Goal: Information Seeking & Learning: Learn about a topic

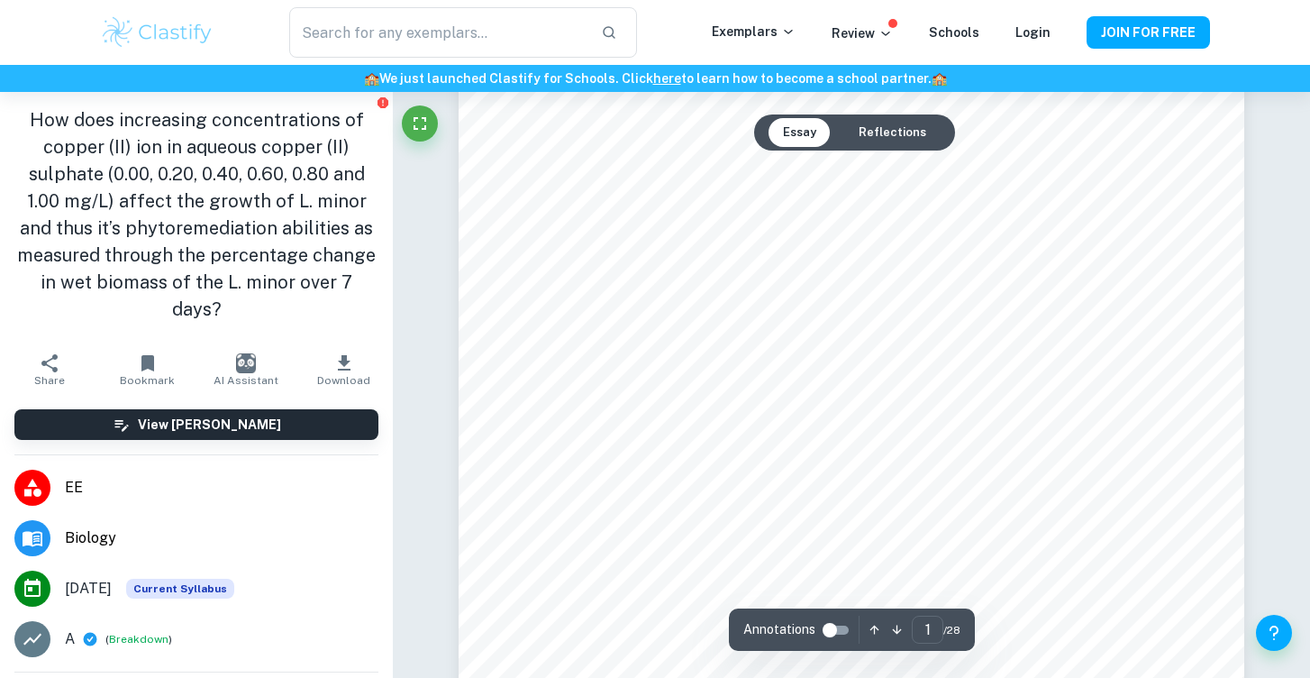
scroll to position [559, 0]
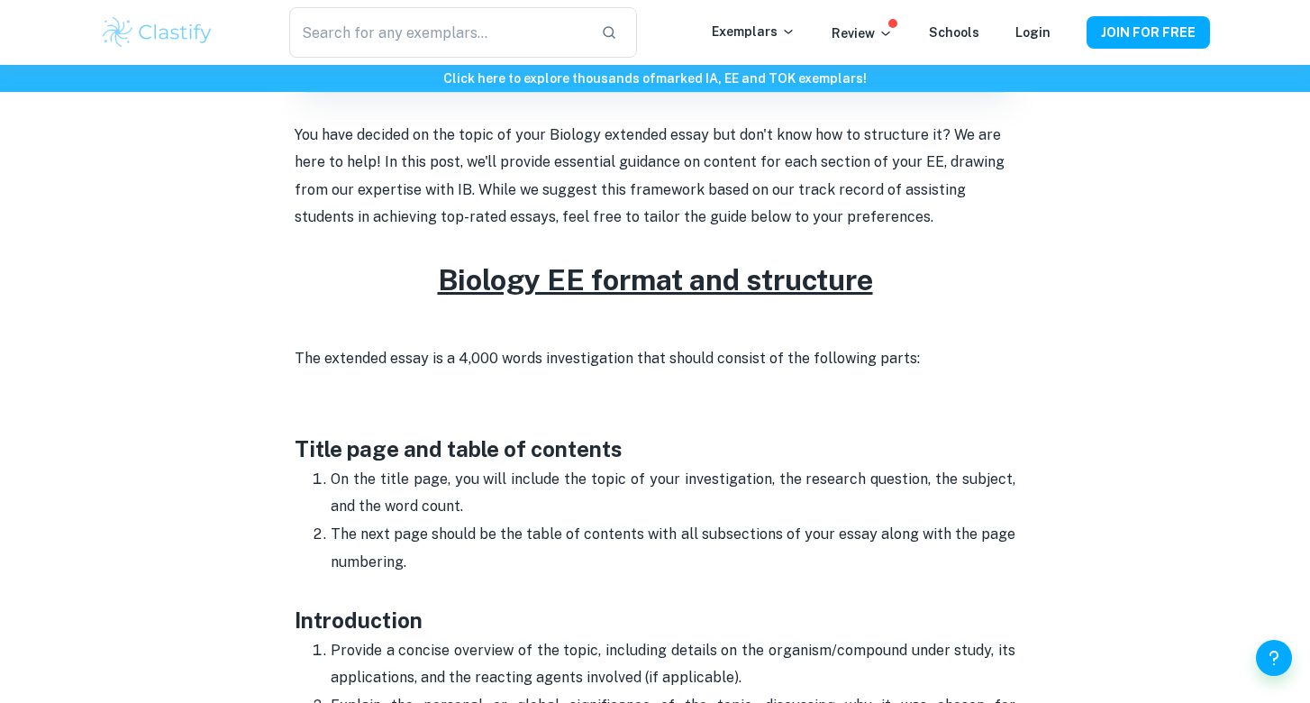
scroll to position [606, 0]
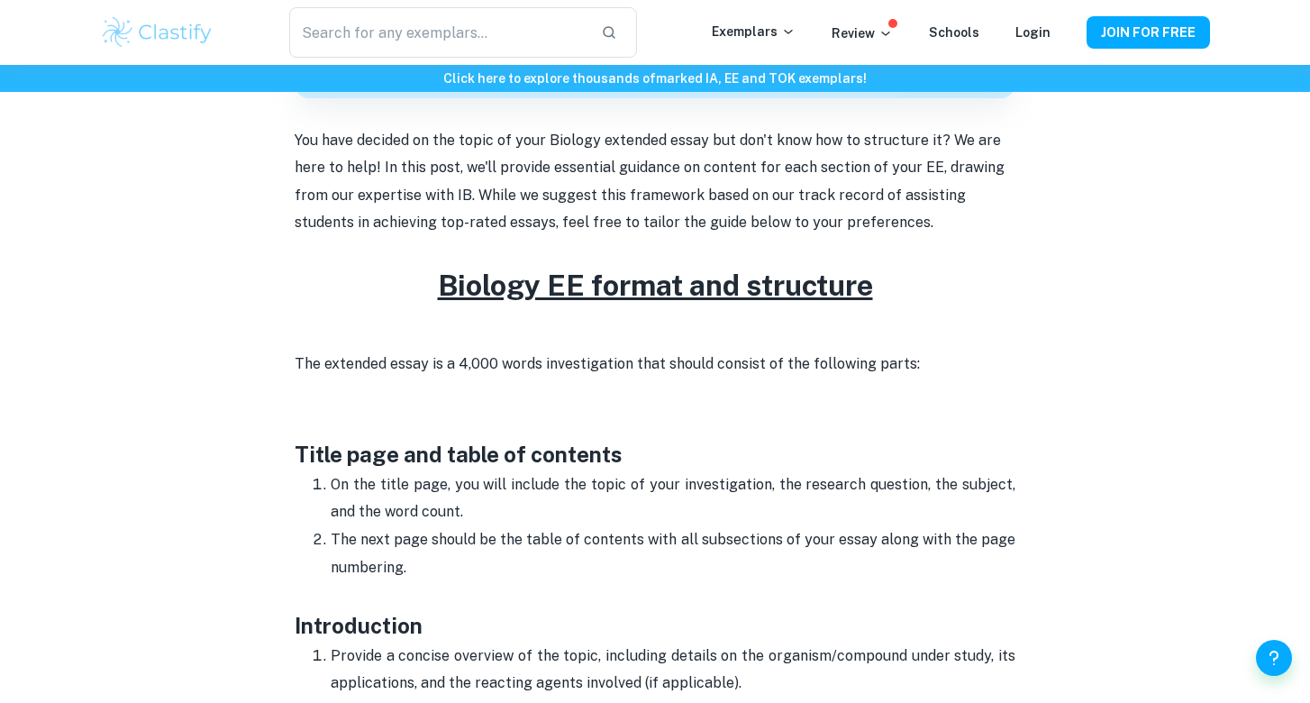
drag, startPoint x: 296, startPoint y: 359, endPoint x: 915, endPoint y: 362, distance: 618.1
click at [915, 362] on p "The extended essay is a 4,000 words investigation that should consist of the fo…" at bounding box center [655, 378] width 721 height 55
copy p "The extended essay is a 4,000 words investigation that should consist of the fo…"
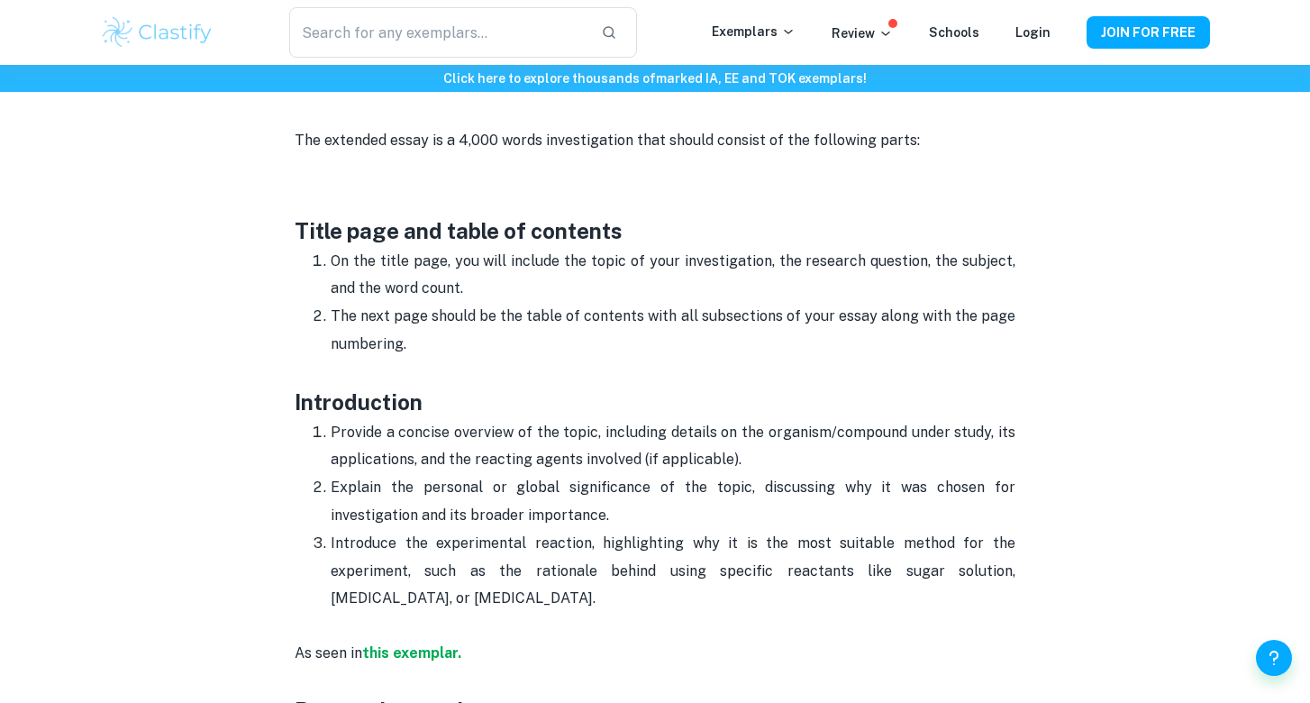
scroll to position [840, 0]
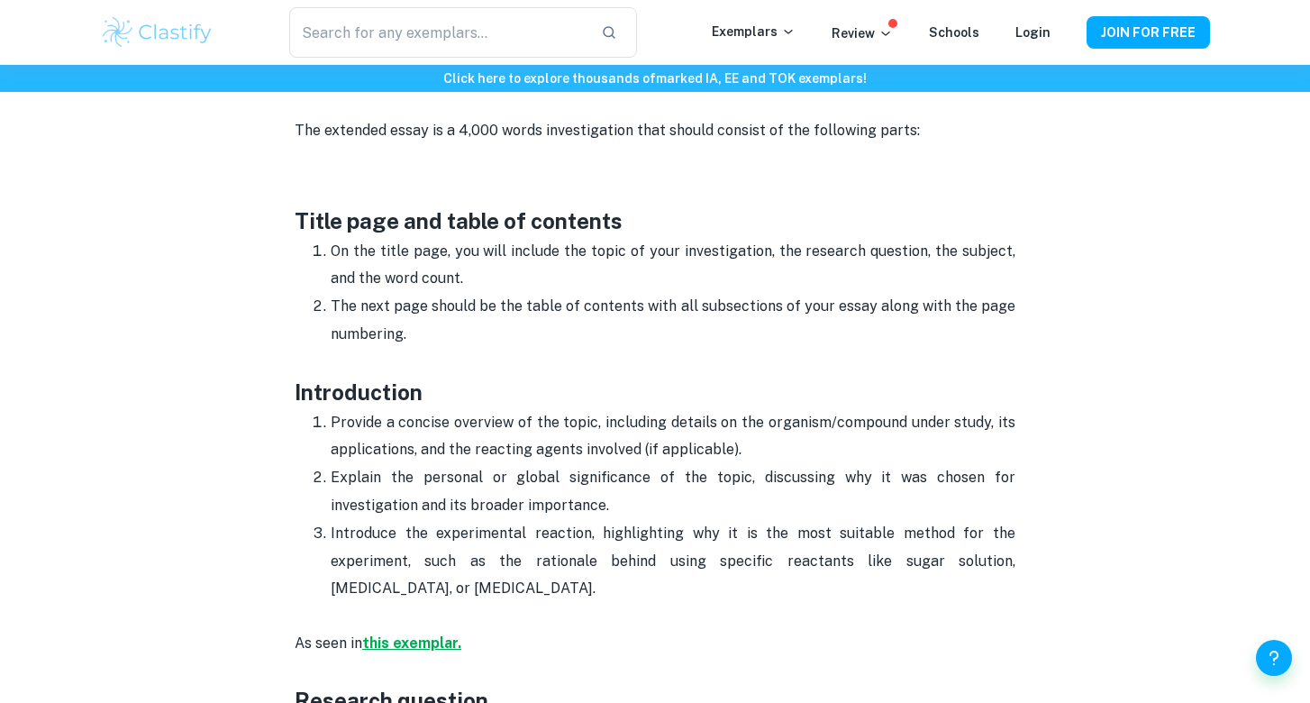
click at [410, 637] on strong "this exemplar." at bounding box center [411, 642] width 99 height 17
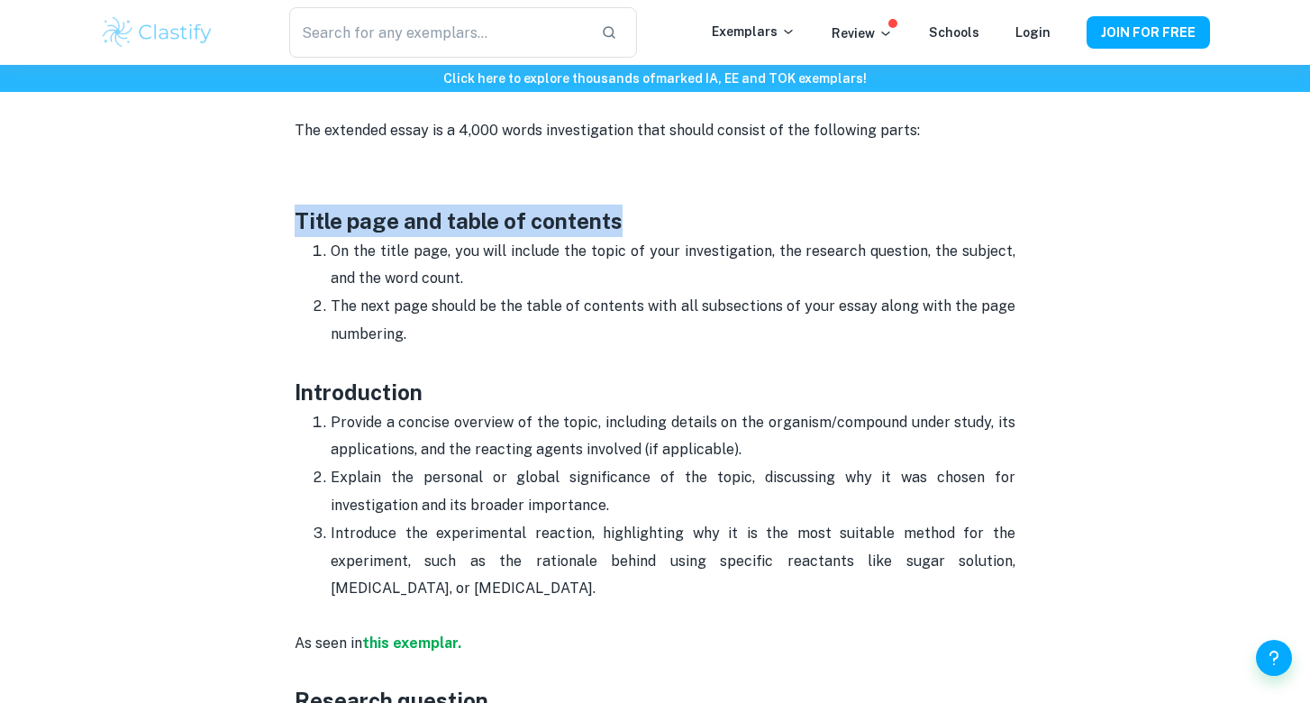
drag, startPoint x: 297, startPoint y: 216, endPoint x: 632, endPoint y: 222, distance: 334.3
click at [632, 222] on h3 "Title page and table of contents" at bounding box center [655, 204] width 721 height 65
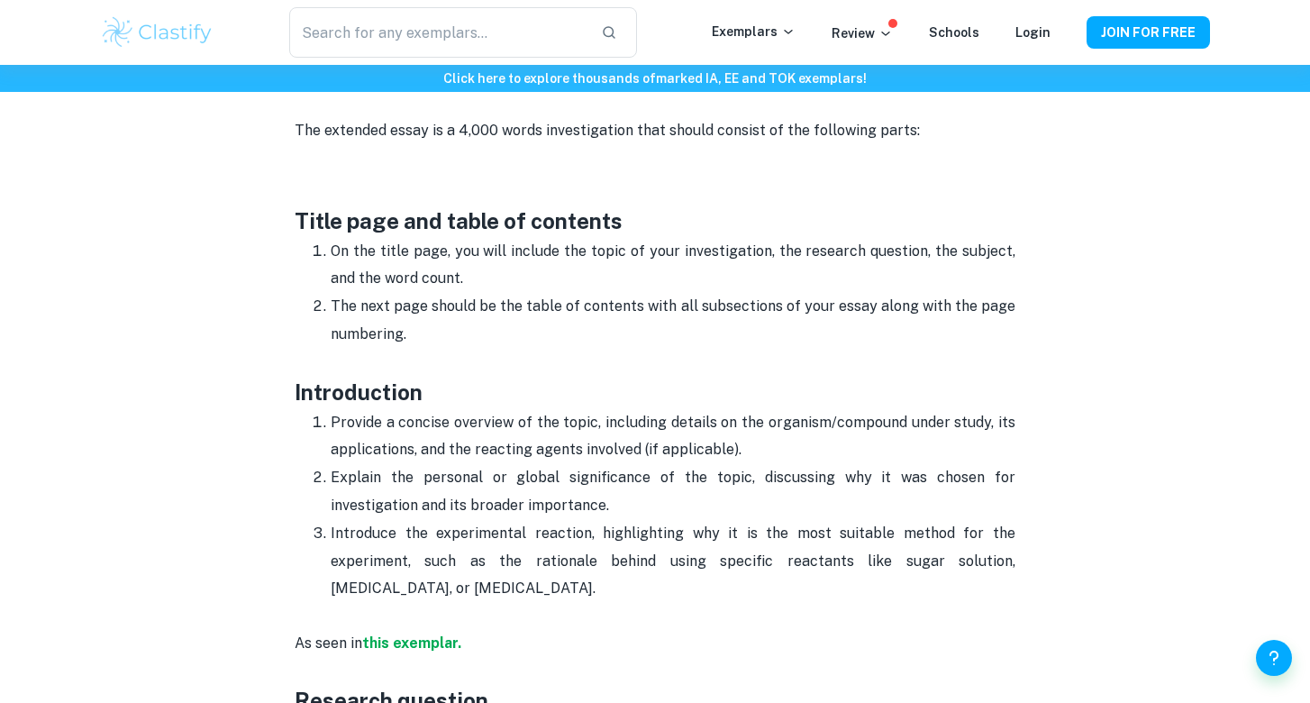
click at [473, 341] on p "The next page should be the table of contents with all subsections of your essa…" at bounding box center [673, 334] width 685 height 82
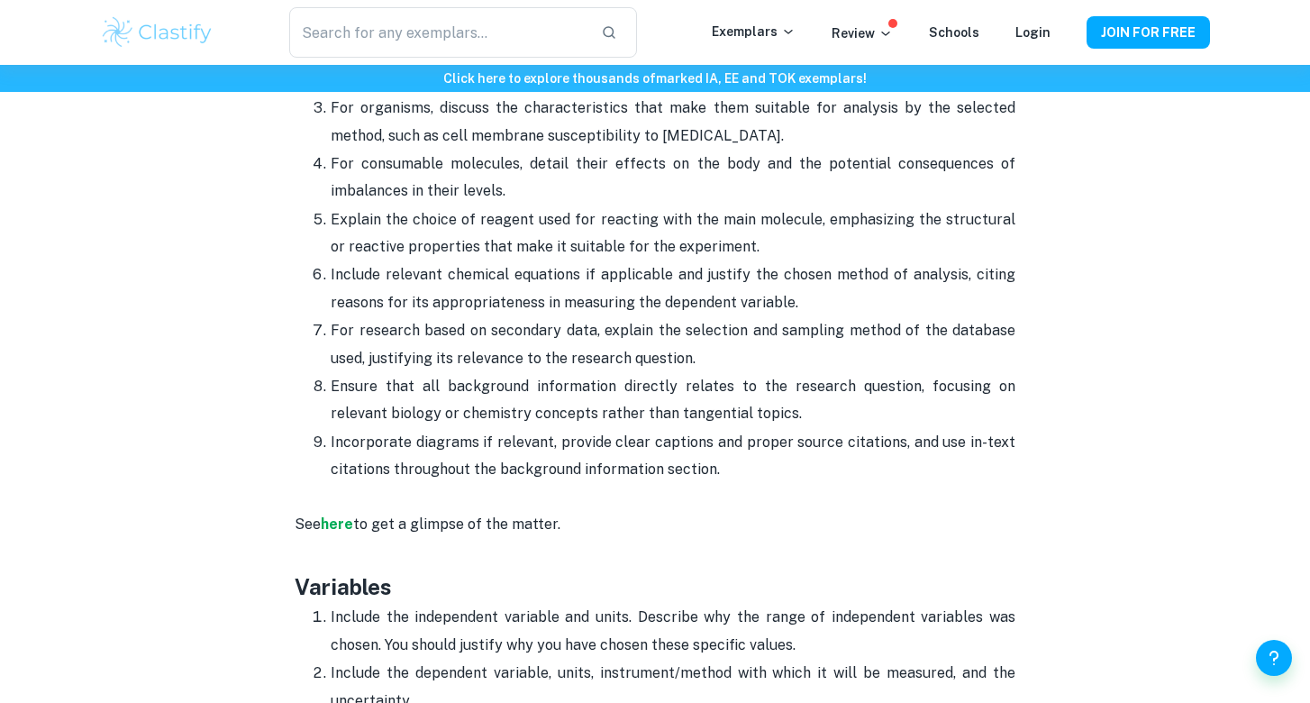
scroll to position [1871, 0]
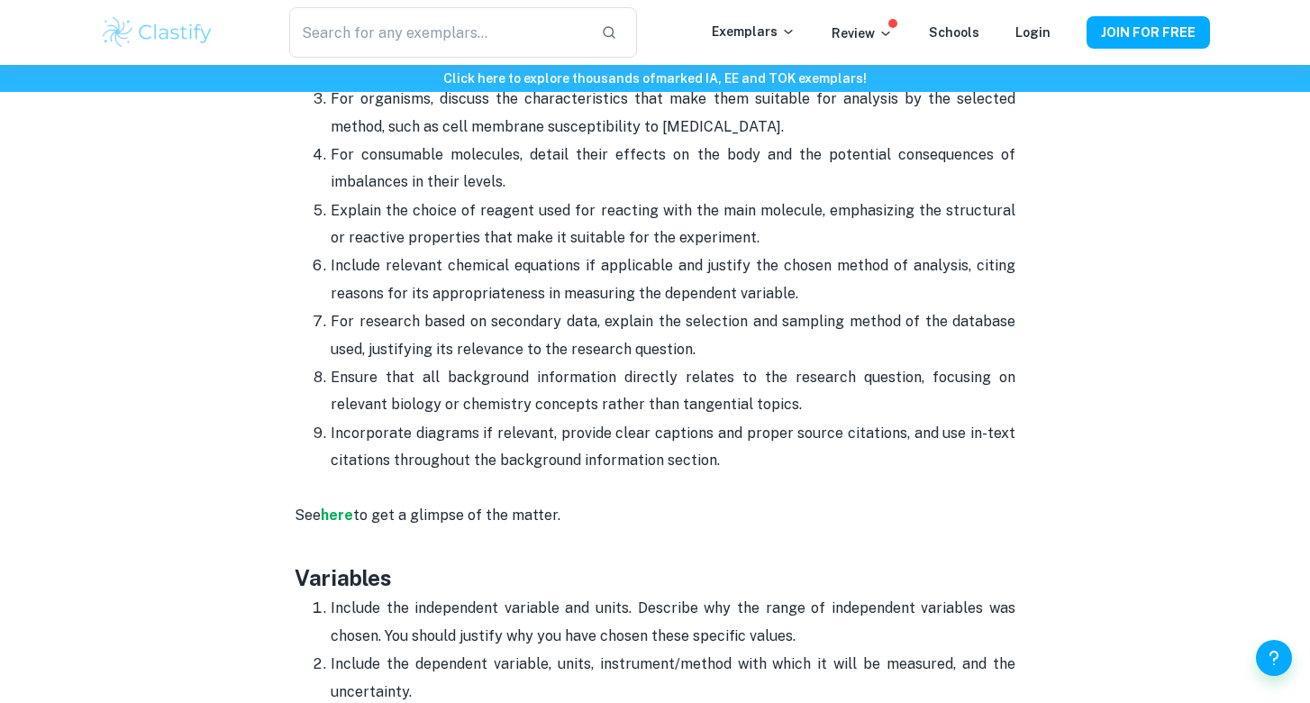
drag, startPoint x: 296, startPoint y: 214, endPoint x: 603, endPoint y: 558, distance: 460.7
click at [493, 585] on h3 "Variables" at bounding box center [655, 561] width 721 height 65
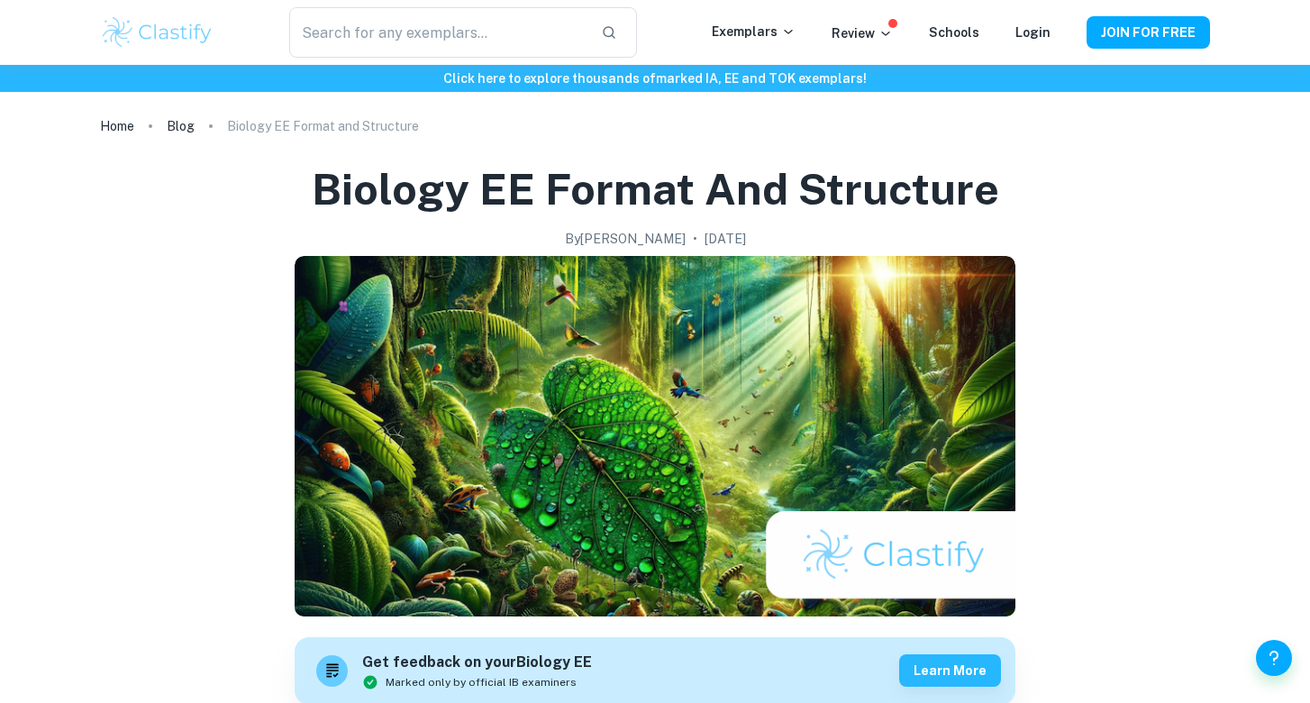
scroll to position [0, 0]
click at [172, 123] on link "Blog" at bounding box center [181, 126] width 28 height 25
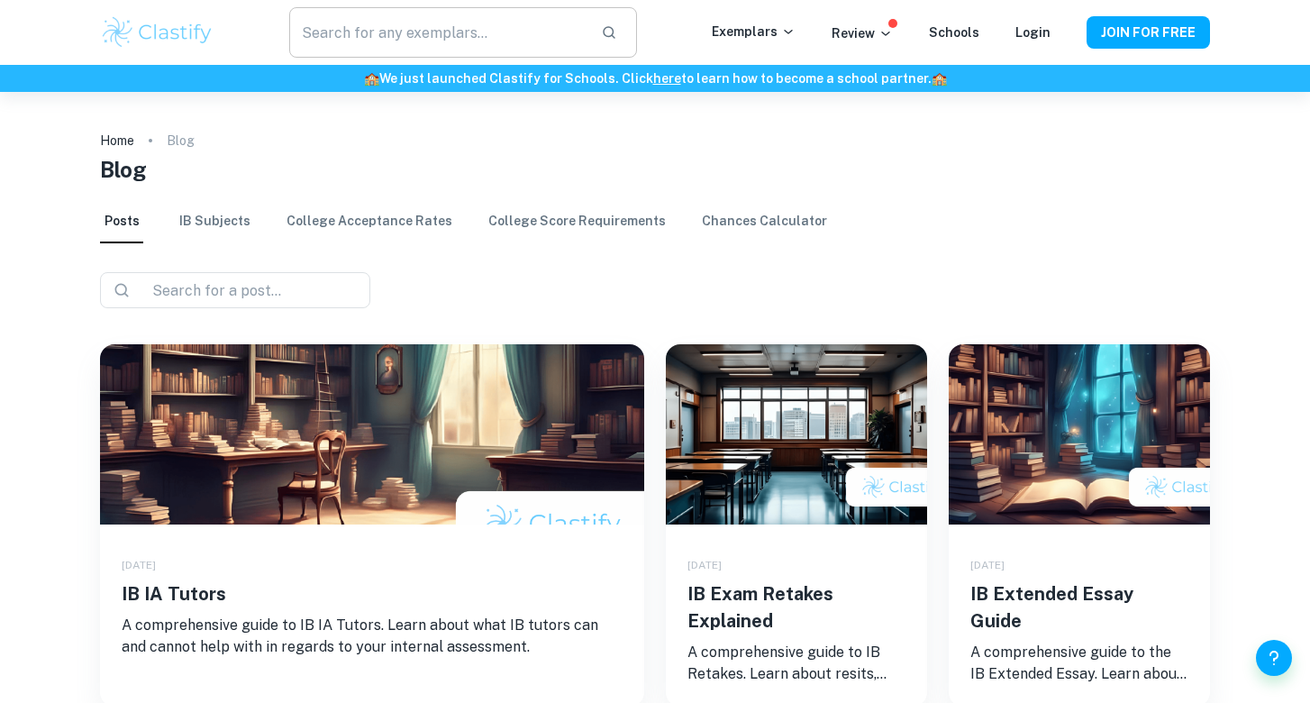
click at [362, 29] on input "text" at bounding box center [437, 32] width 297 height 50
click at [756, 21] on div "​ Exemplars Review Schools Login JOIN FOR FREE" at bounding box center [654, 32] width 1153 height 50
click at [761, 36] on p "Exemplars" at bounding box center [754, 32] width 84 height 20
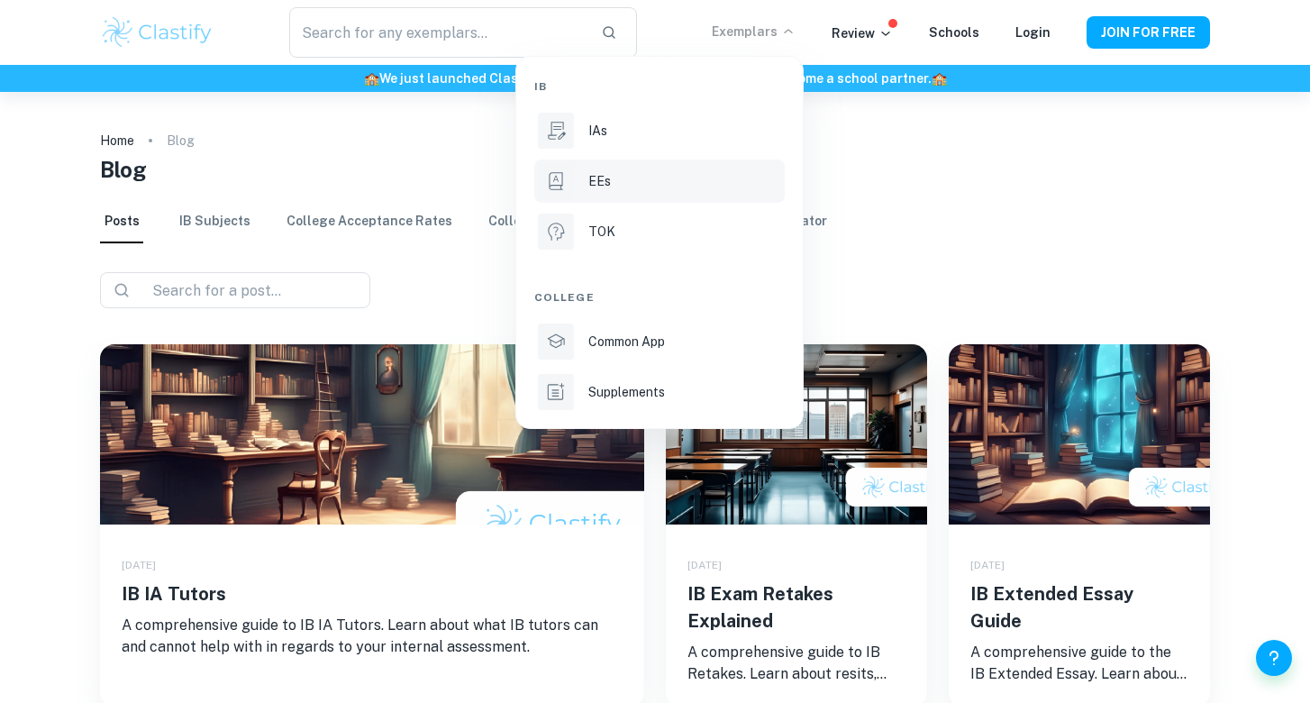
click at [596, 177] on p "EEs" at bounding box center [599, 181] width 23 height 20
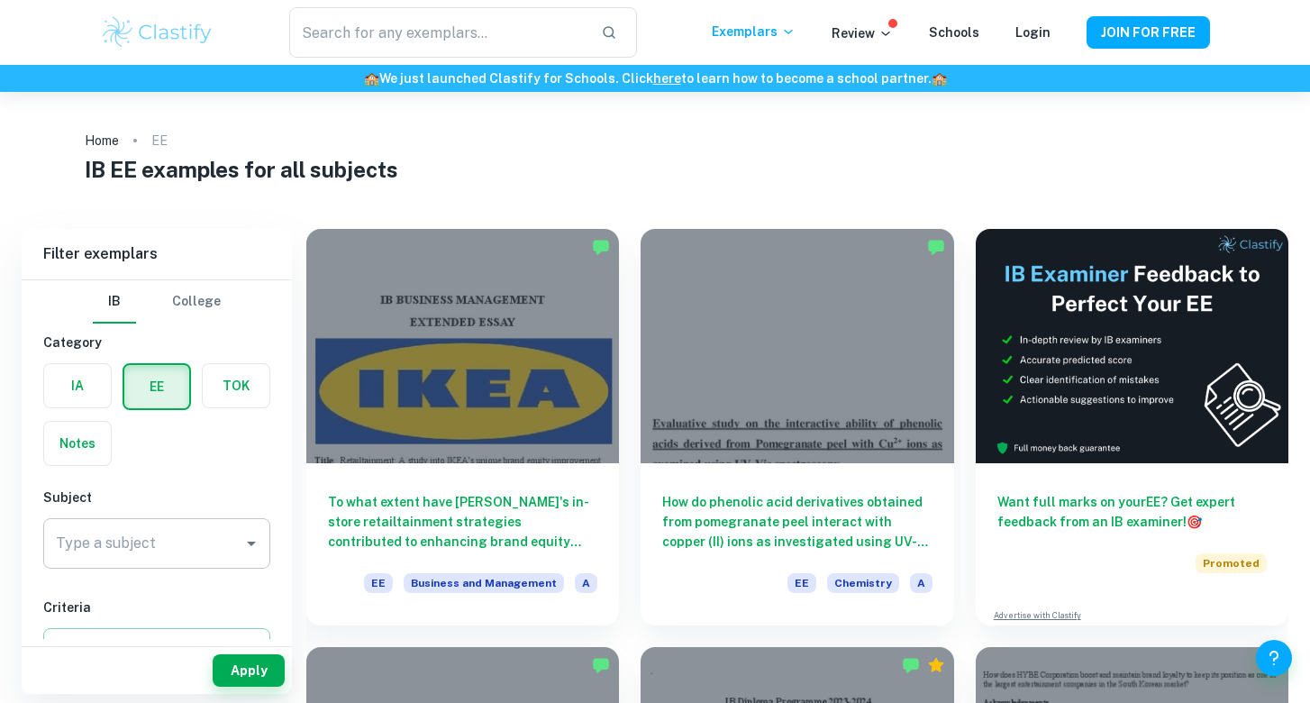
click at [106, 560] on div "Type a subject" at bounding box center [156, 543] width 227 height 50
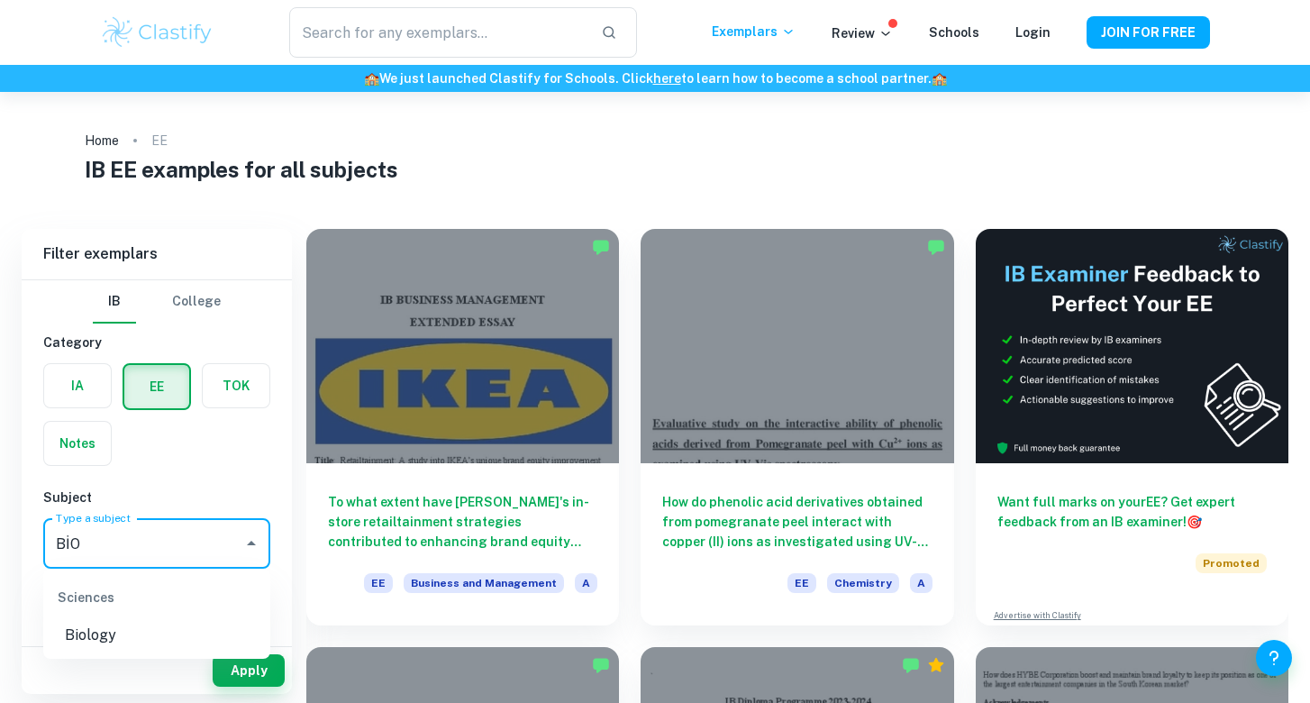
click at [85, 635] on li "Biology" at bounding box center [156, 635] width 227 height 32
type input "Biology"
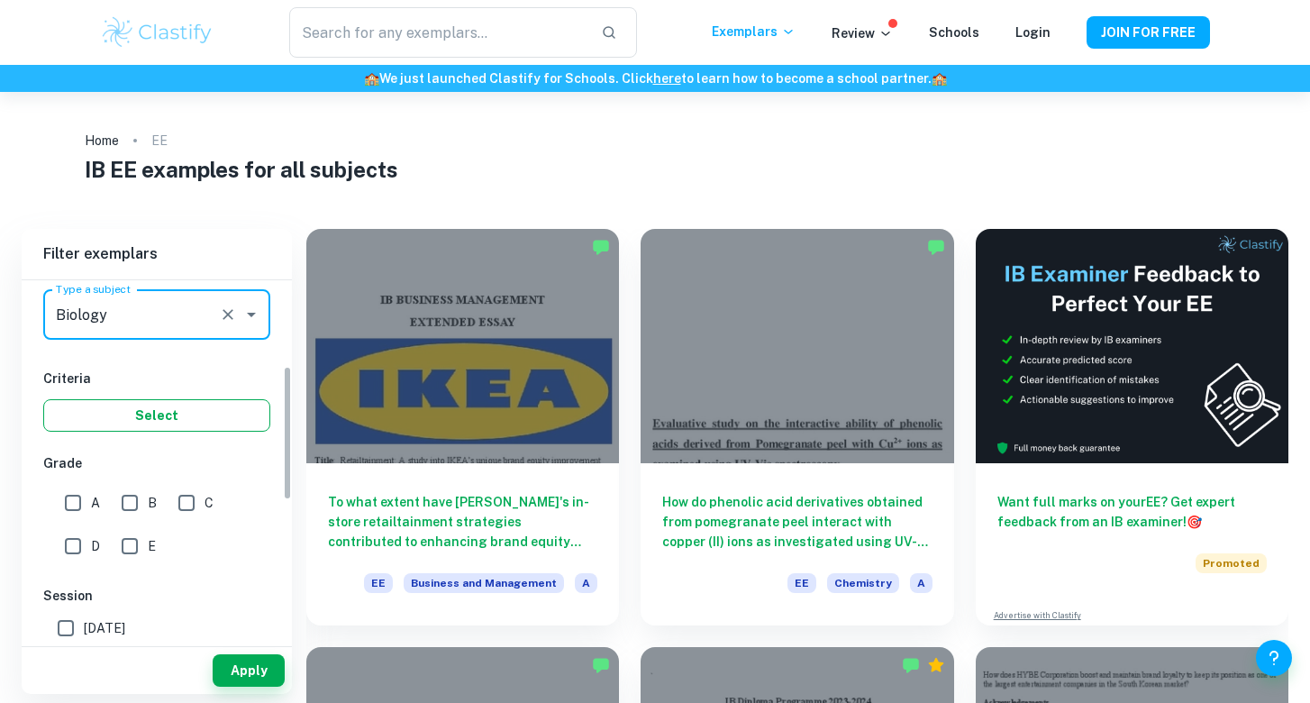
scroll to position [230, 0]
click at [74, 498] on input "A" at bounding box center [73, 502] width 36 height 36
checkbox input "true"
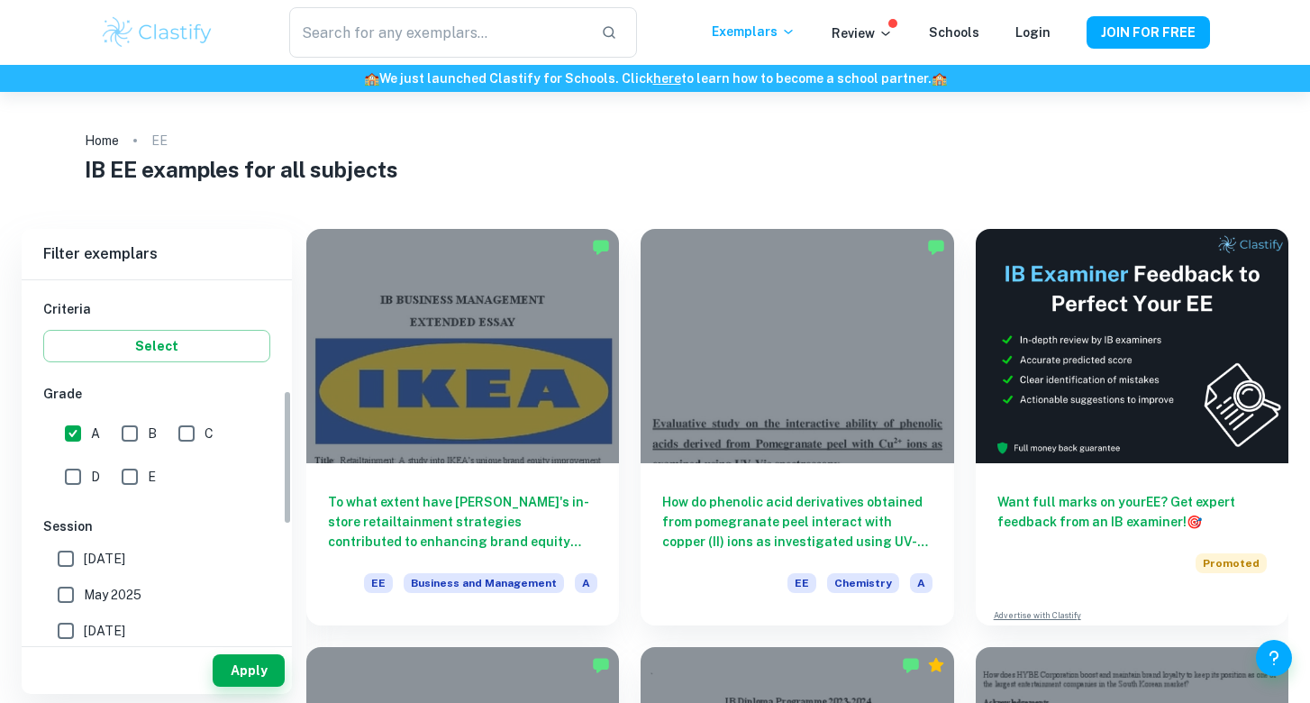
scroll to position [323, 0]
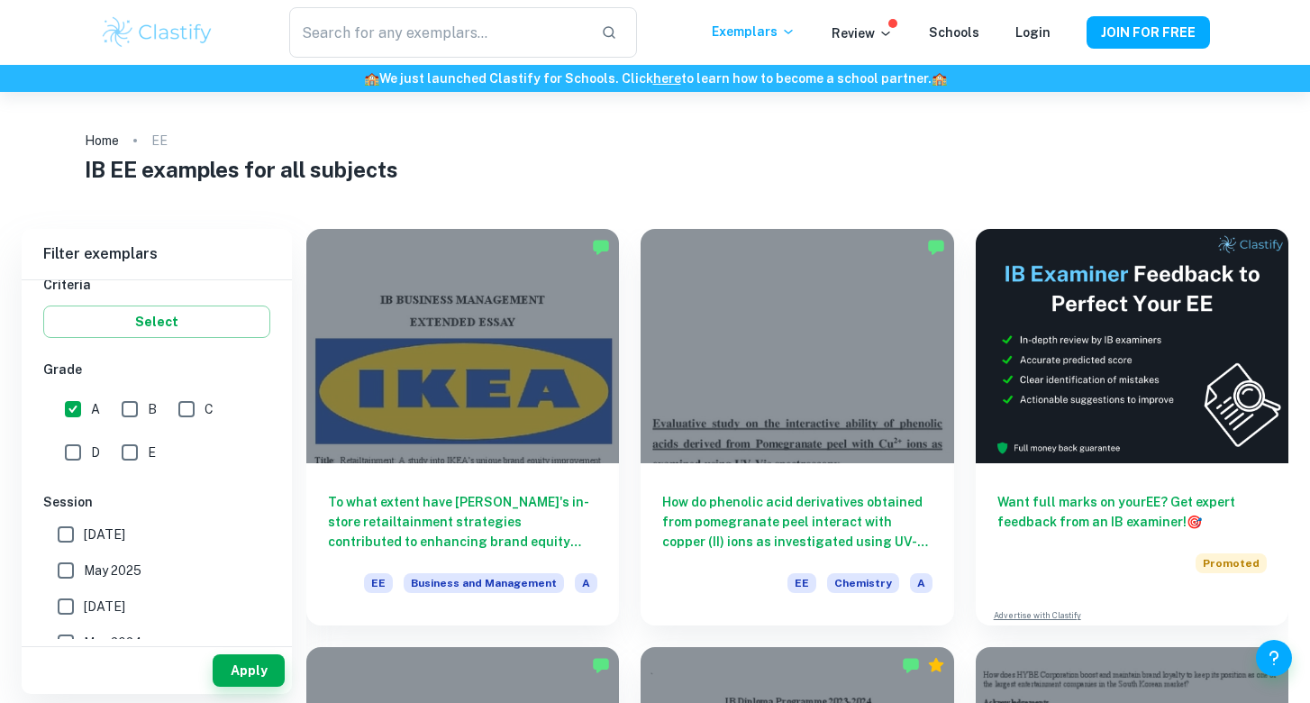
click at [125, 529] on span "May 2026" at bounding box center [104, 534] width 41 height 20
click at [84, 529] on input "May 2026" at bounding box center [66, 534] width 36 height 36
checkbox input "true"
click at [241, 664] on button "Apply" at bounding box center [249, 670] width 72 height 32
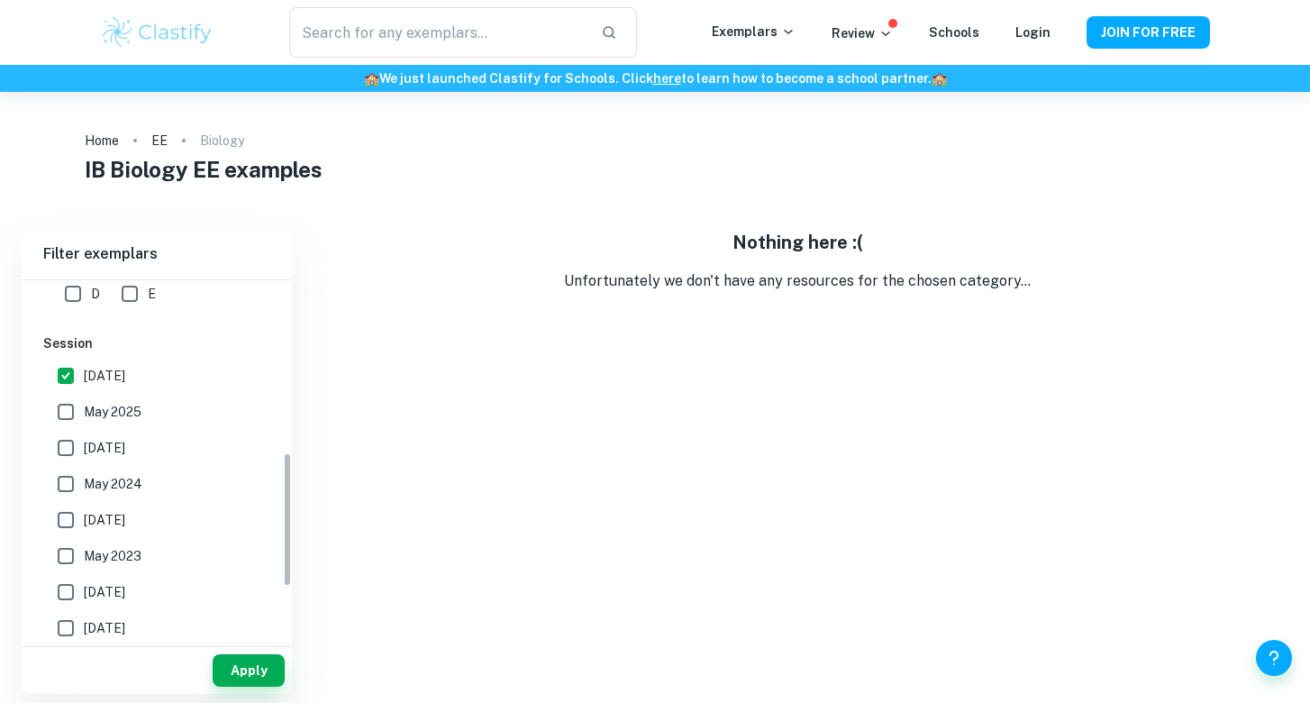
scroll to position [488, 0]
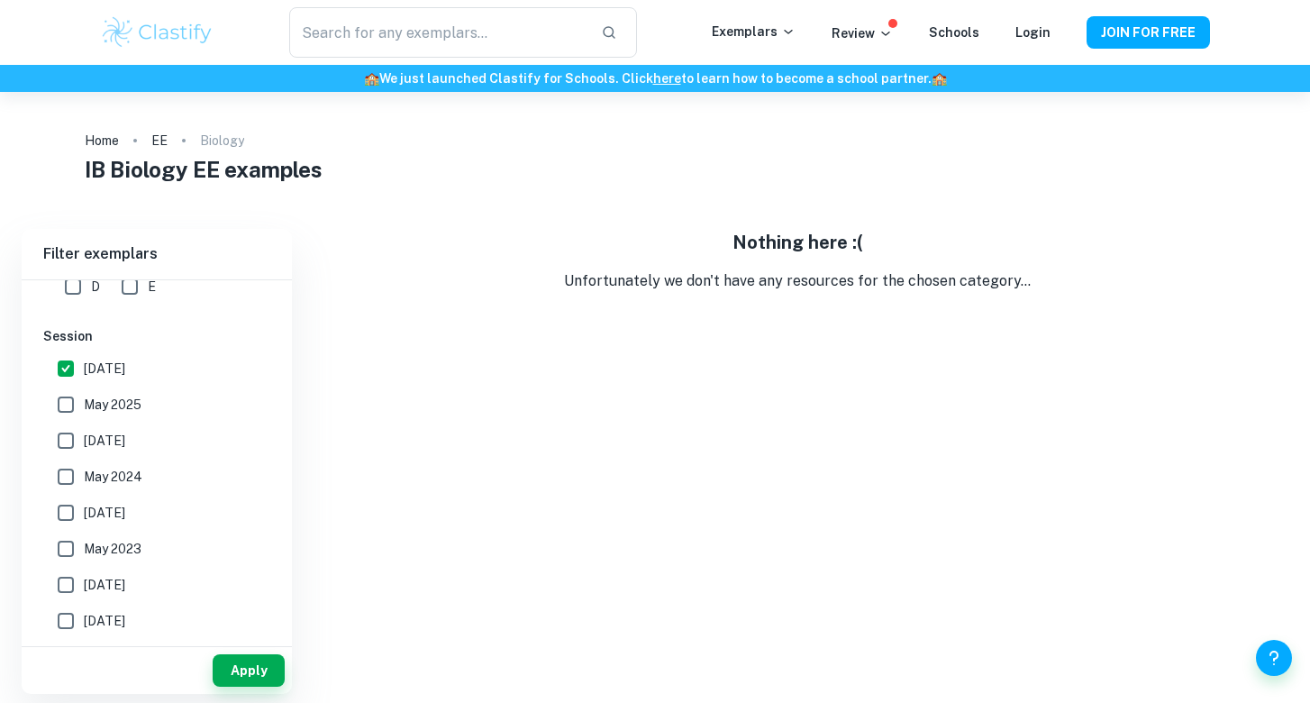
click at [110, 403] on span "May 2025" at bounding box center [113, 405] width 58 height 20
click at [84, 403] on input "May 2025" at bounding box center [66, 405] width 36 height 36
checkbox input "true"
click at [256, 668] on button "Apply" at bounding box center [249, 670] width 72 height 32
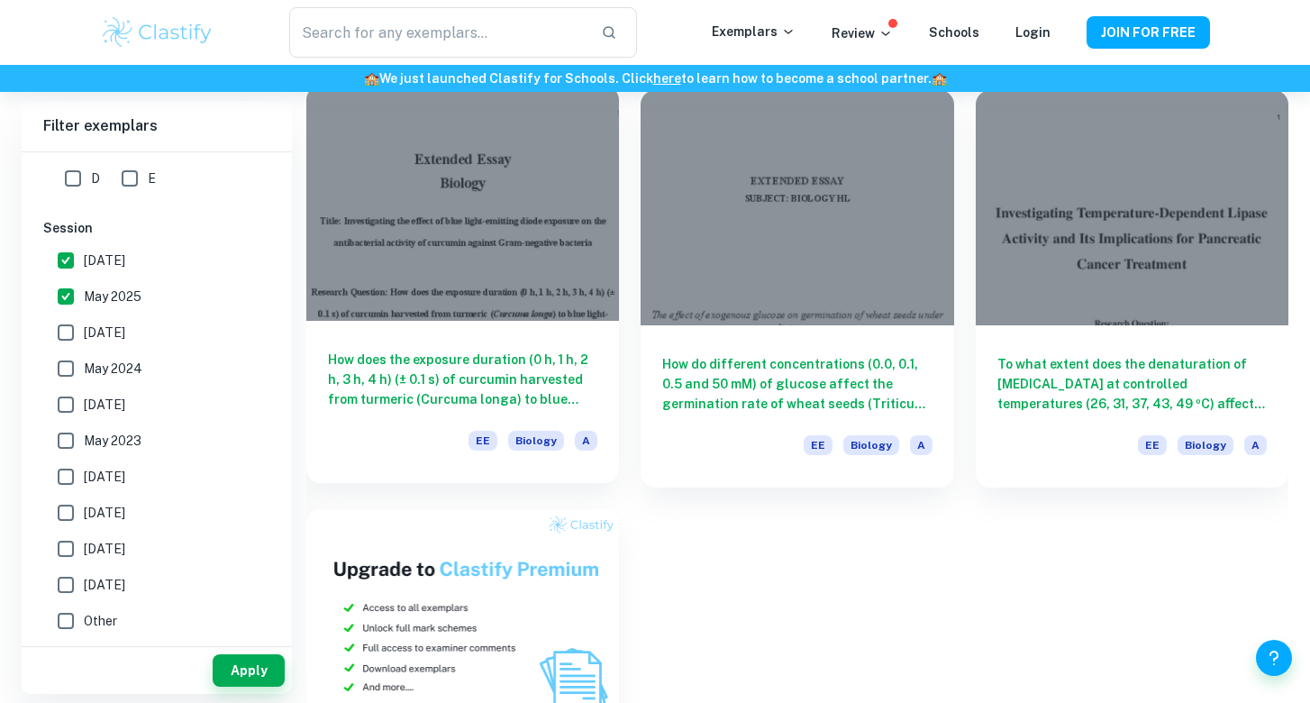
scroll to position [535, 0]
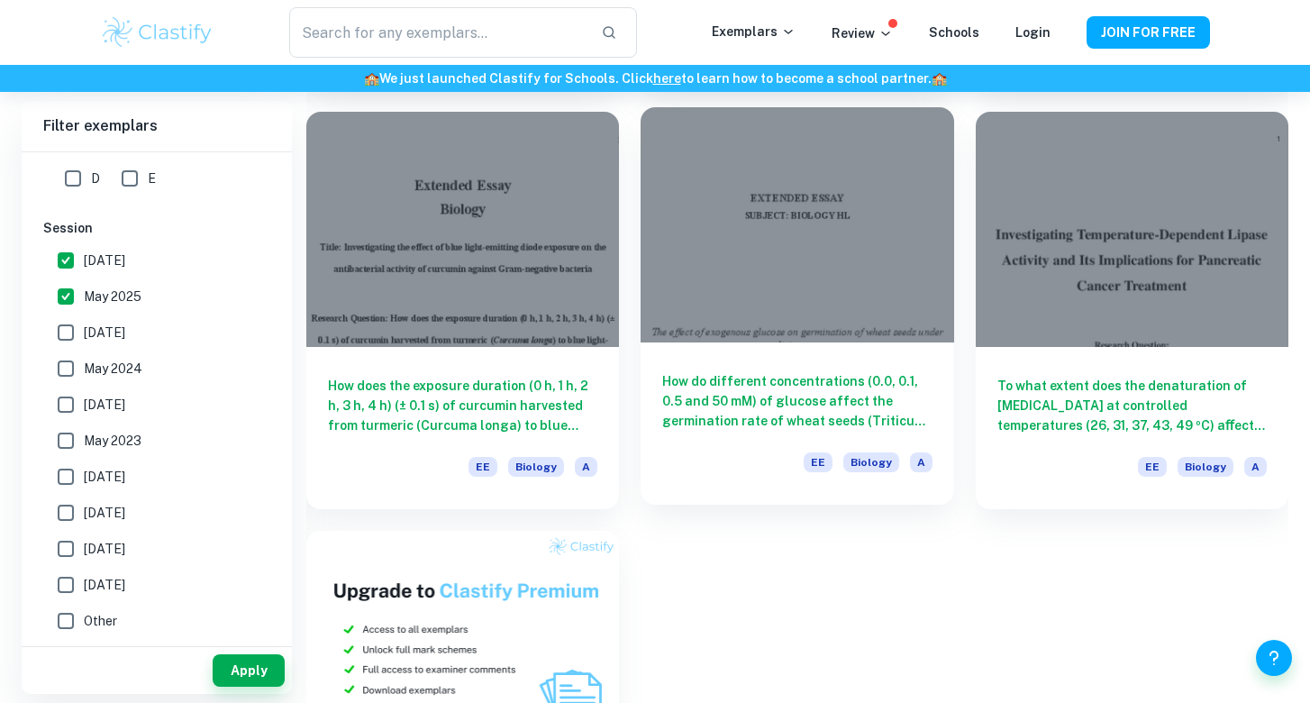
click at [759, 244] on div at bounding box center [797, 224] width 313 height 234
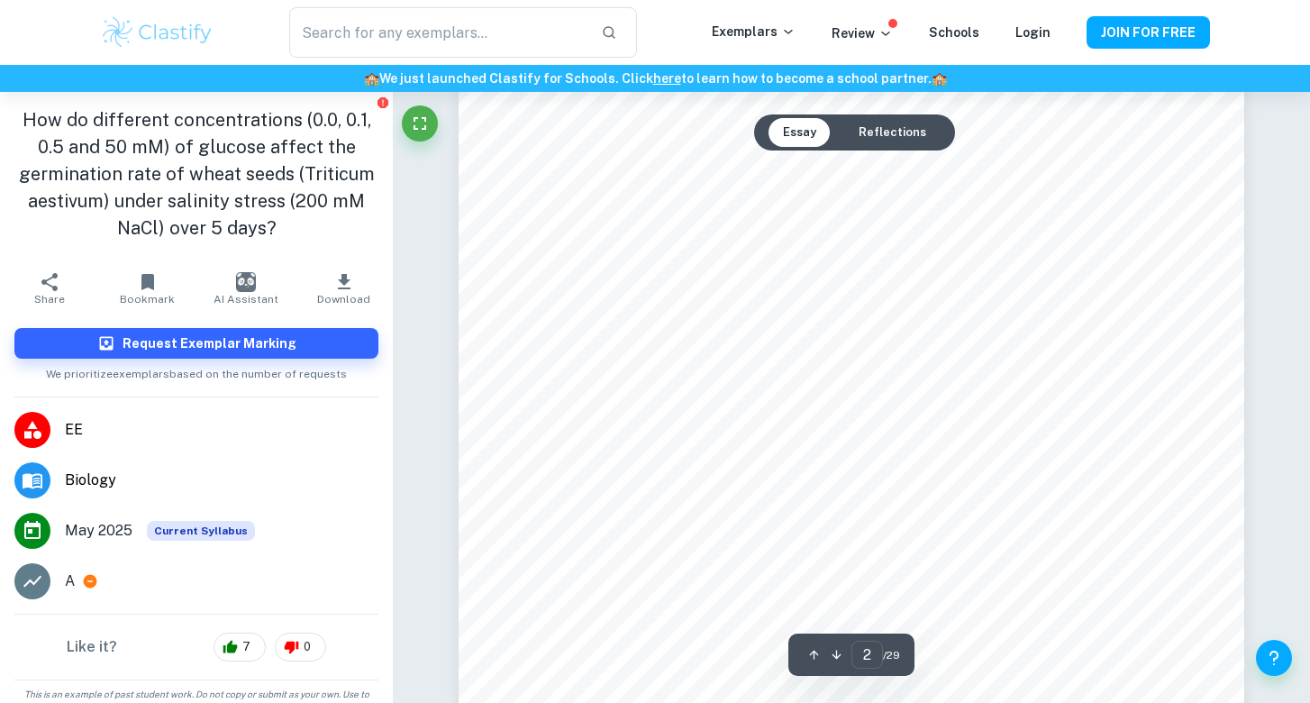
scroll to position [1716, 0]
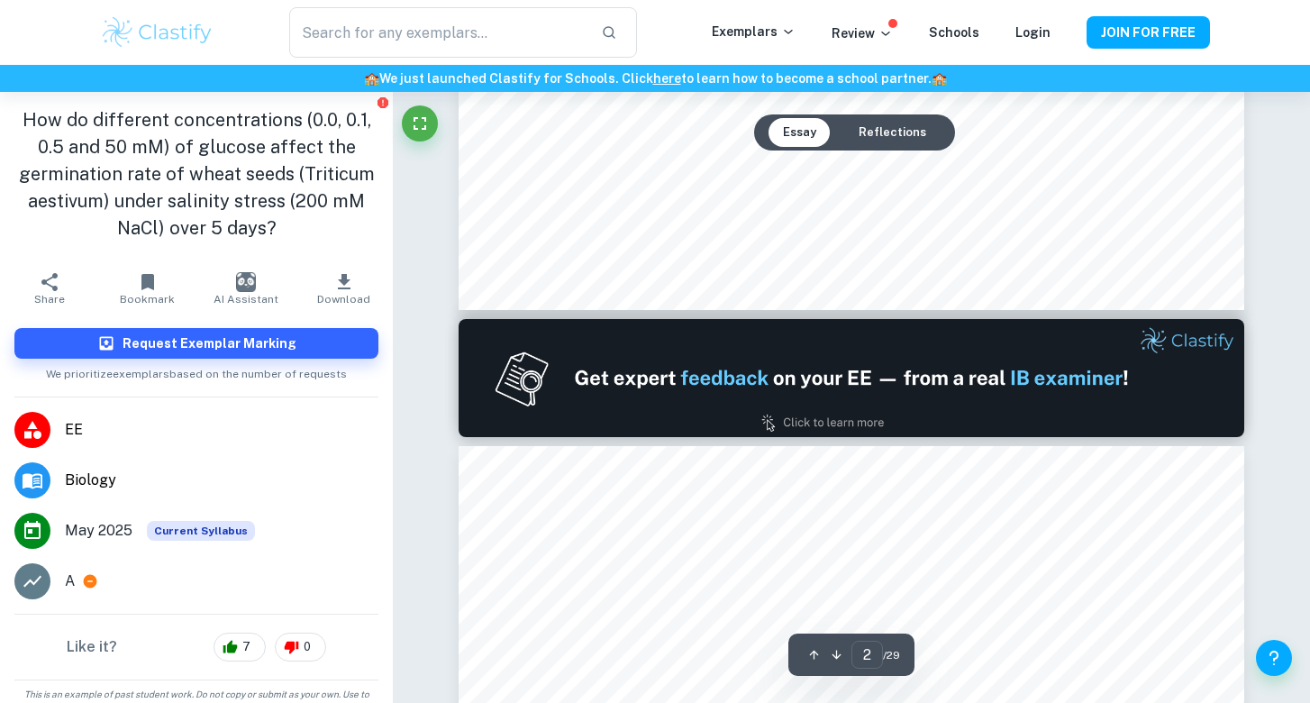
type input "1"
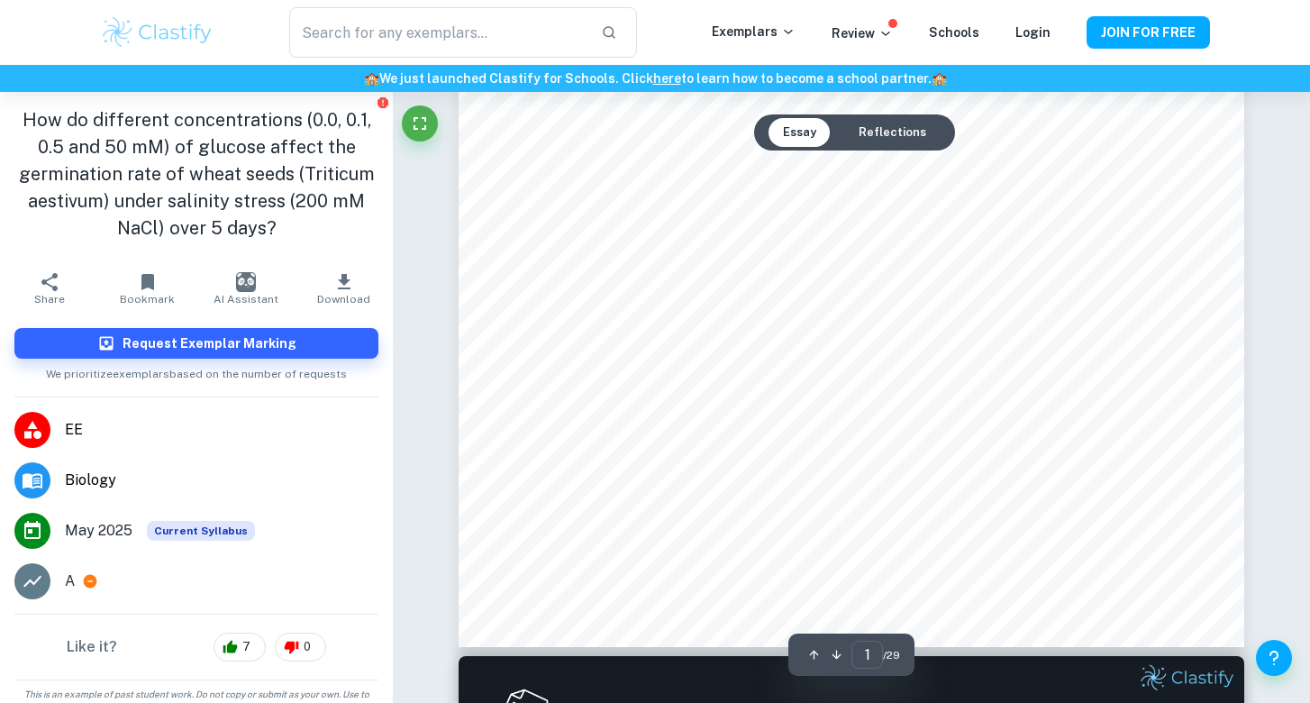
scroll to position [577, 0]
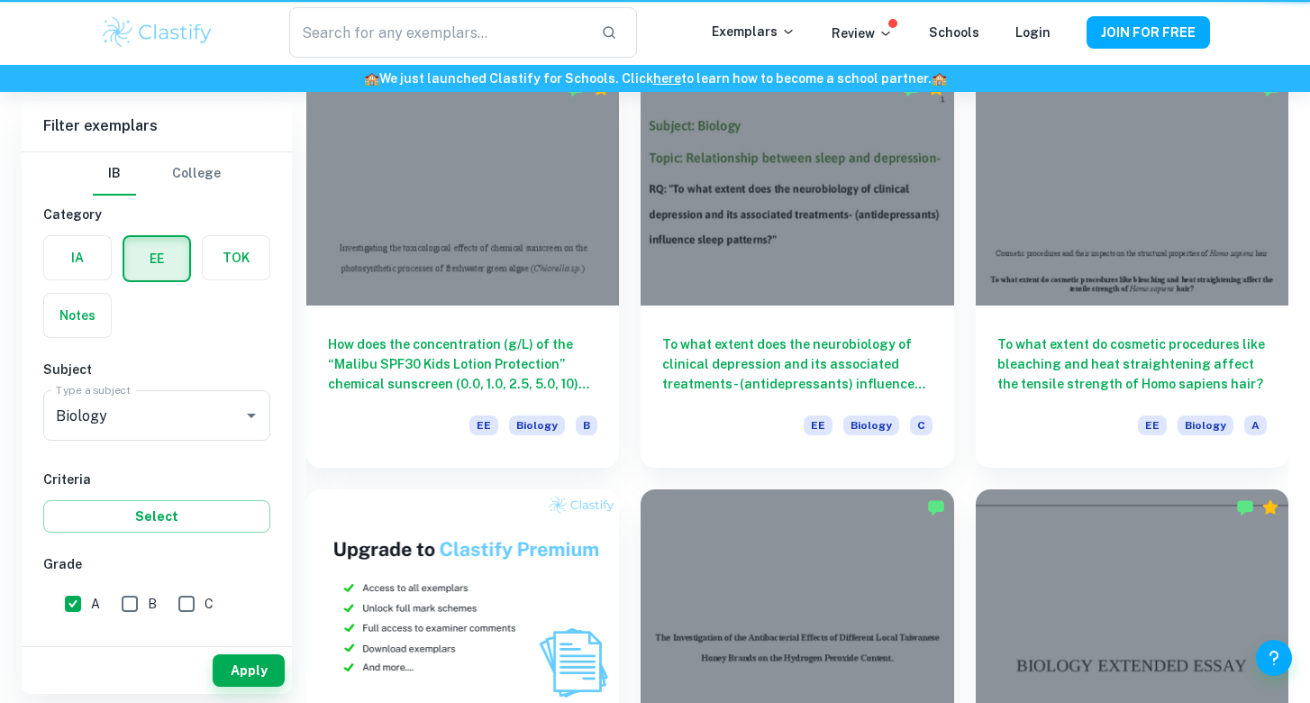
scroll to position [535, 0]
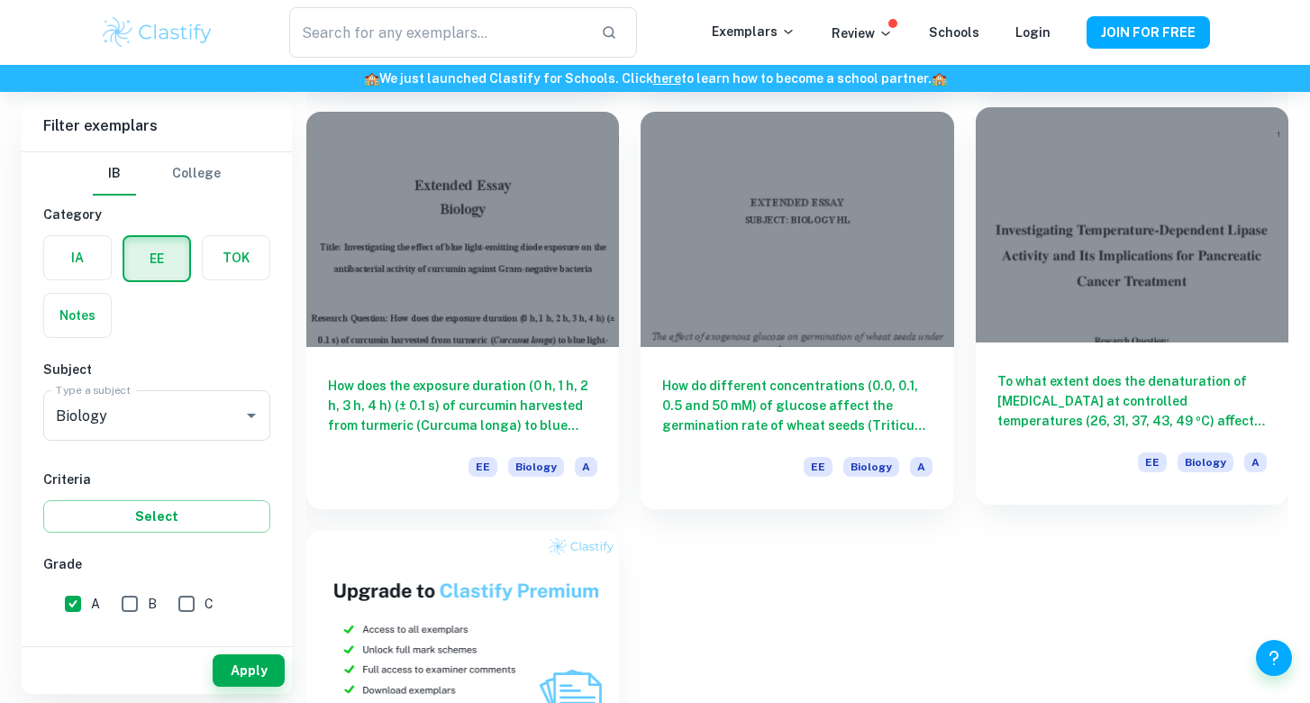
click at [1094, 304] on div at bounding box center [1132, 224] width 313 height 234
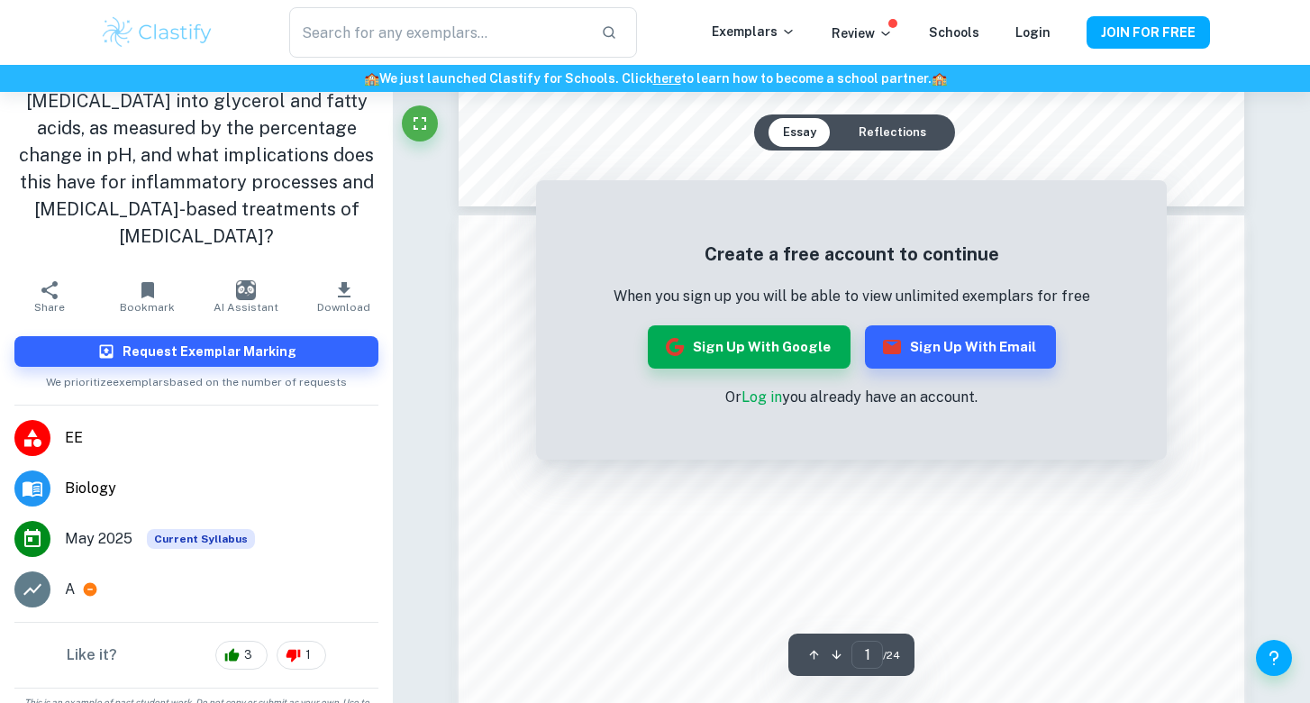
scroll to position [938, 0]
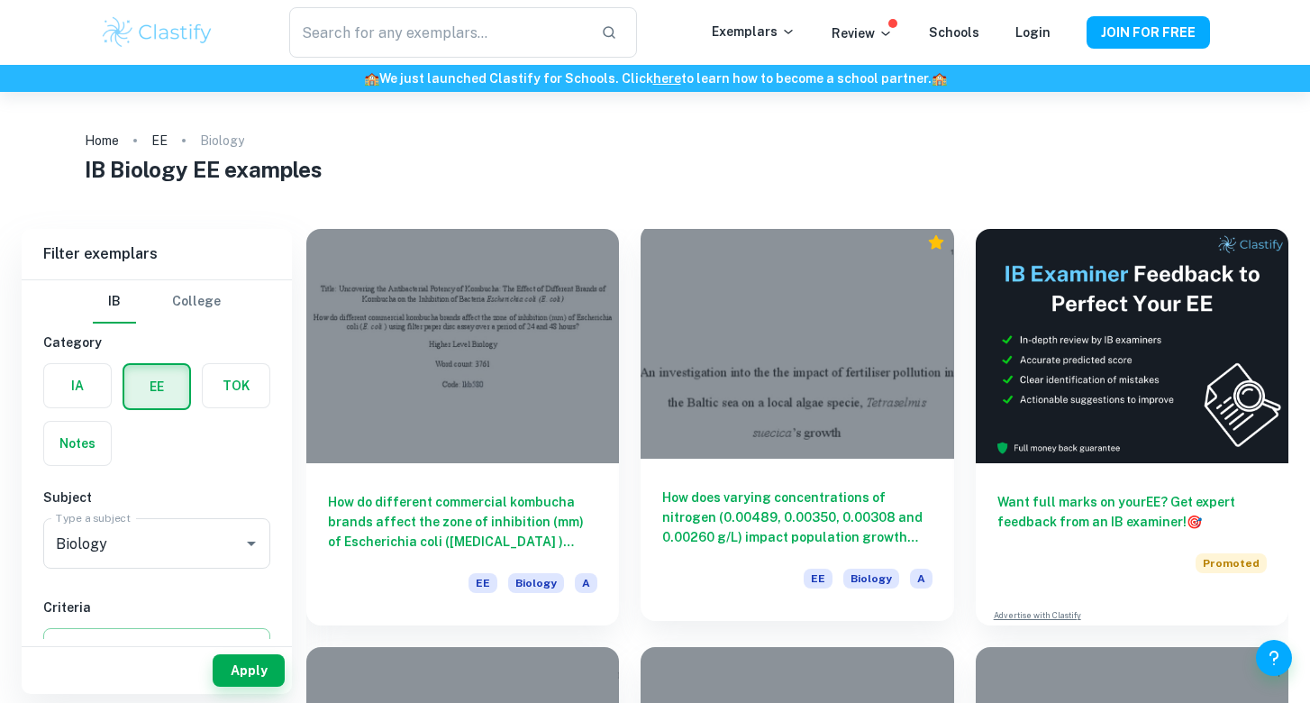
click at [844, 314] on div at bounding box center [797, 341] width 313 height 234
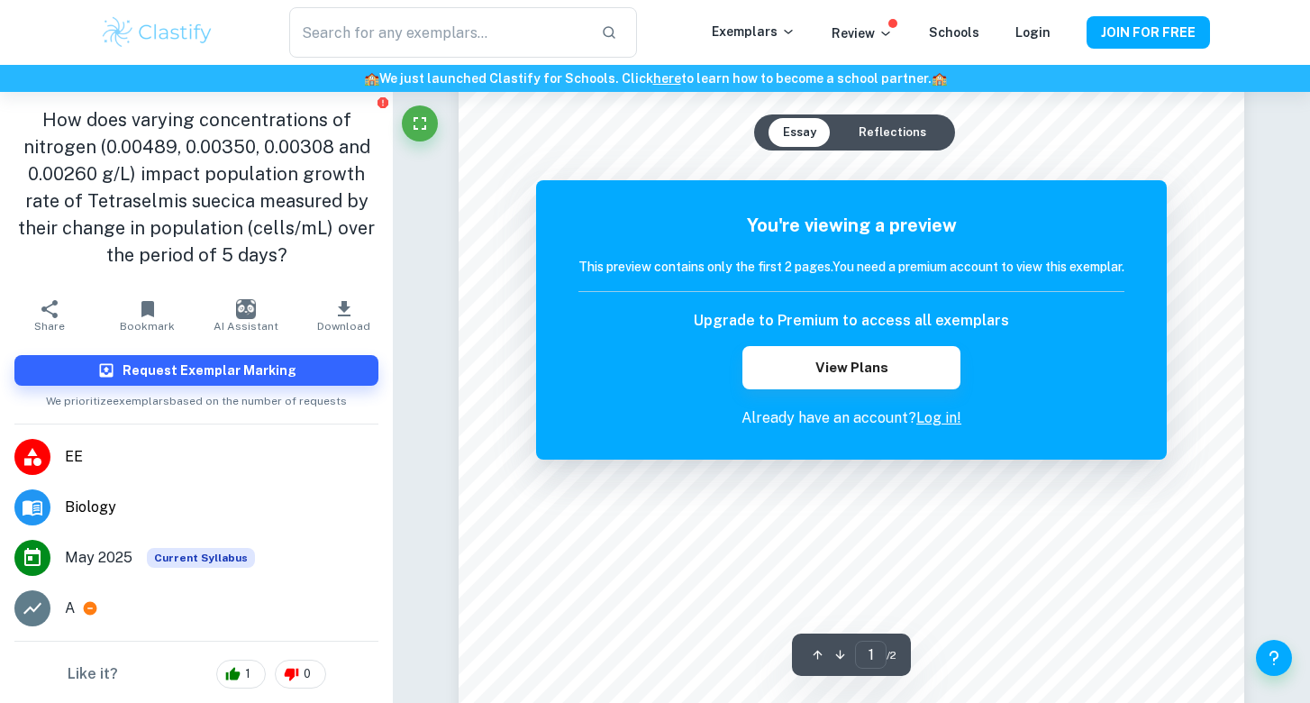
scroll to position [165, 0]
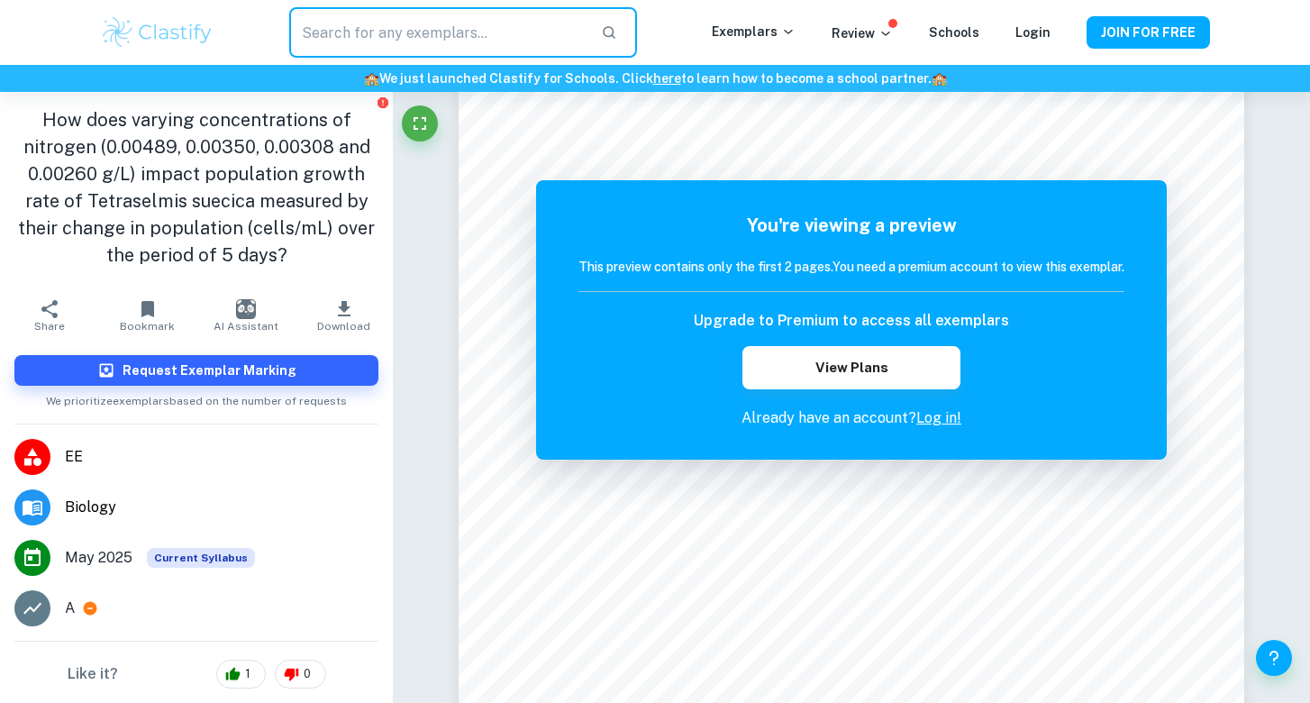
click at [343, 26] on input "text" at bounding box center [437, 32] width 297 height 50
type input "BİOLOGY İA"
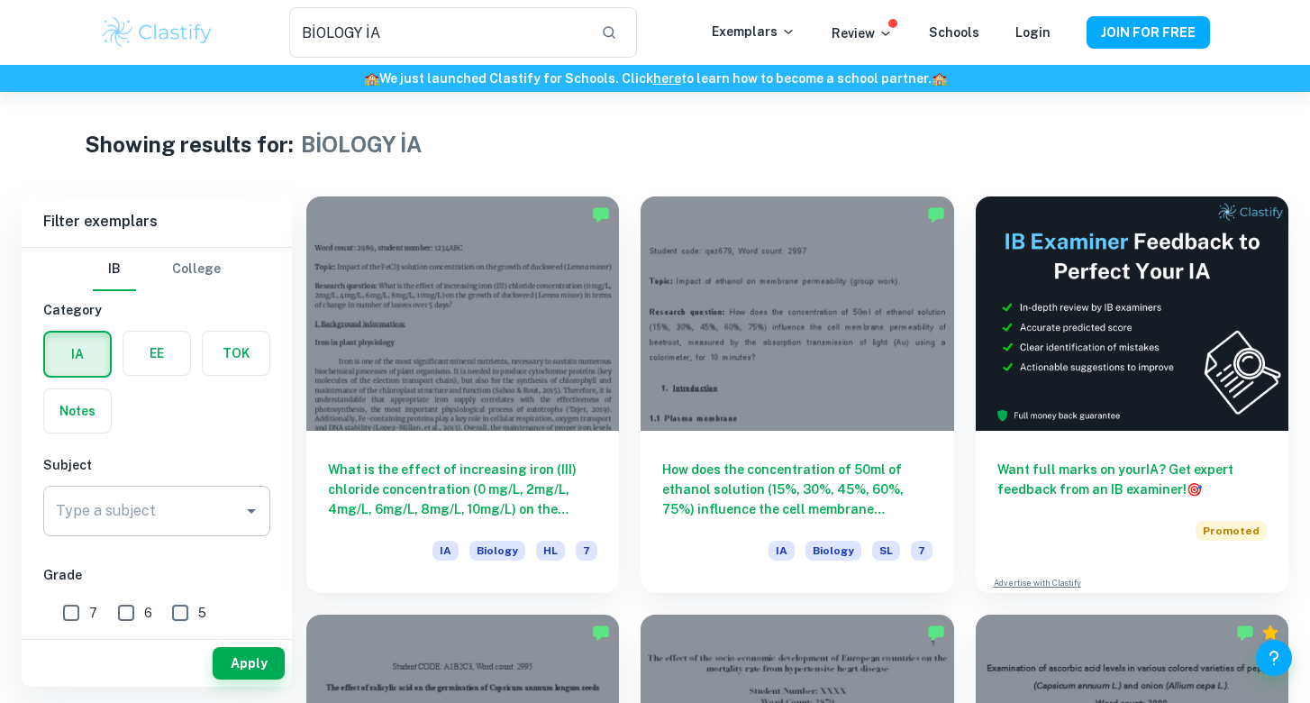
click at [129, 518] on input "Type a subject" at bounding box center [143, 511] width 184 height 34
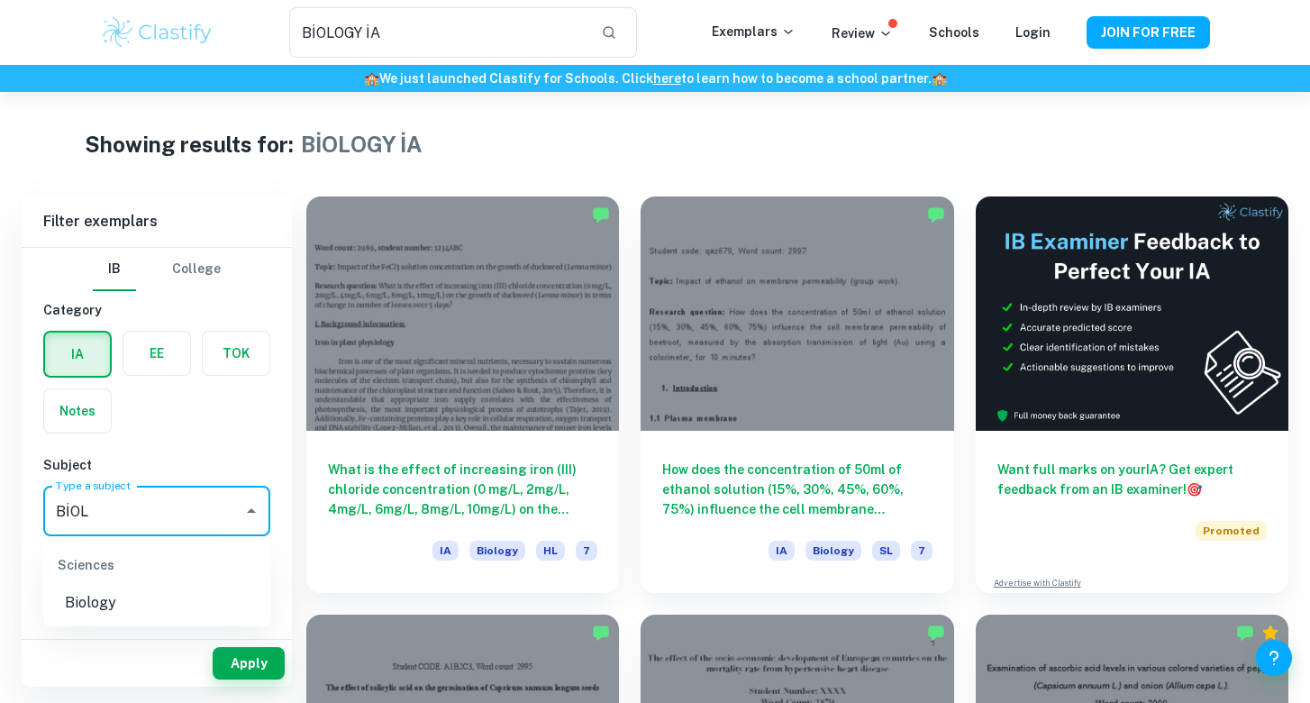
click at [114, 608] on li "Biology" at bounding box center [156, 603] width 227 height 32
type input "Biology"
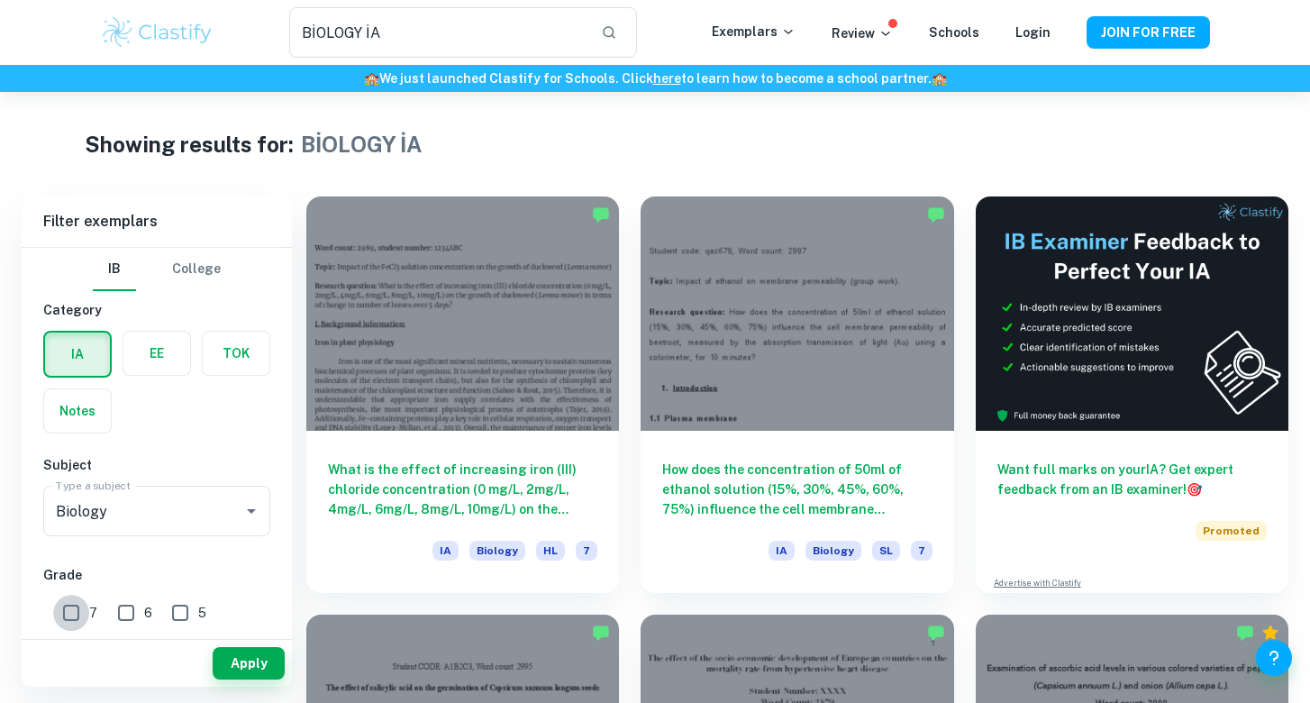
click at [75, 606] on input "7" at bounding box center [71, 613] width 36 height 36
checkbox input "true"
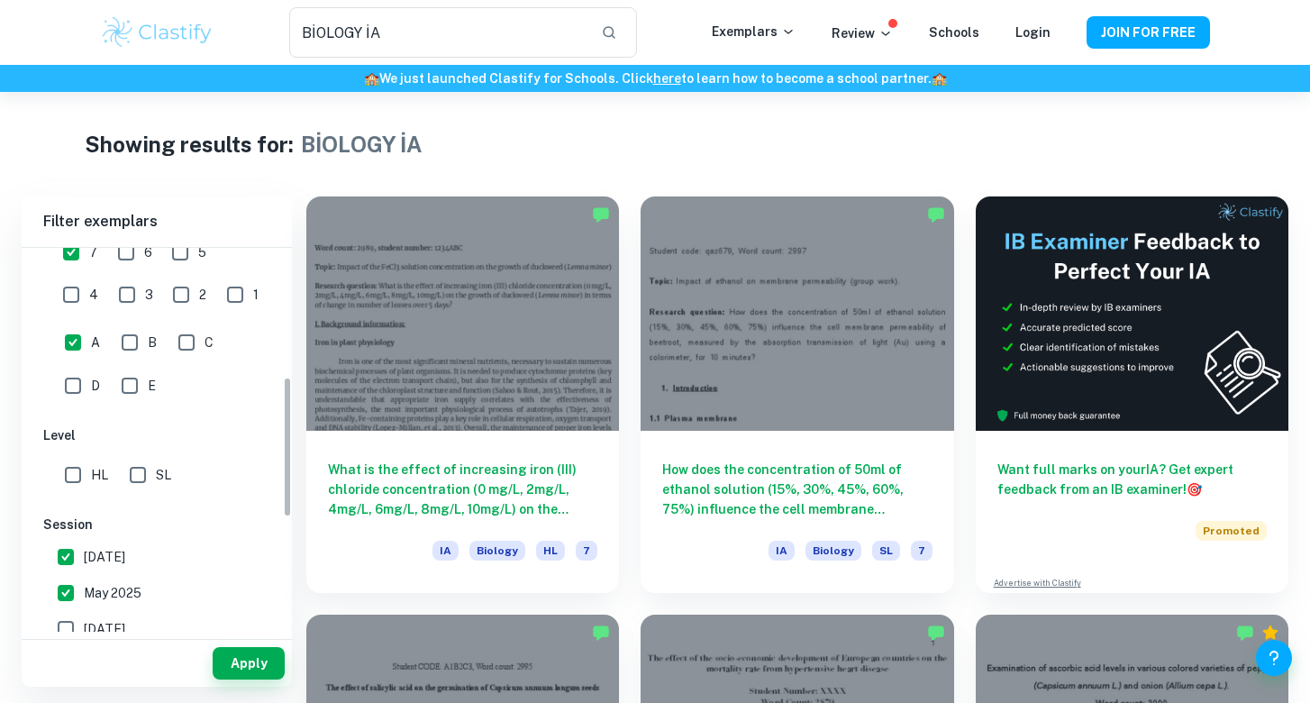
scroll to position [361, 0]
click at [73, 474] on input "HL" at bounding box center [73, 474] width 36 height 36
checkbox input "true"
click at [250, 668] on button "Apply" at bounding box center [249, 663] width 72 height 32
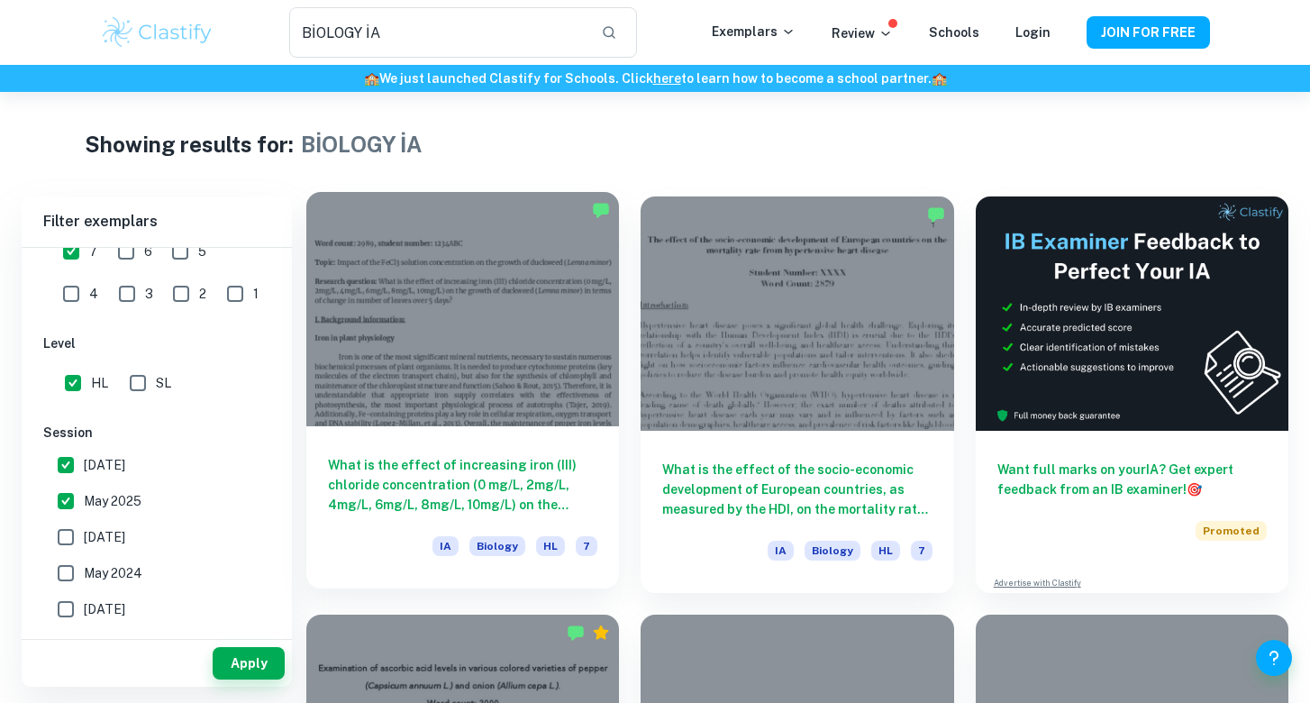
click at [504, 349] on div at bounding box center [462, 309] width 313 height 234
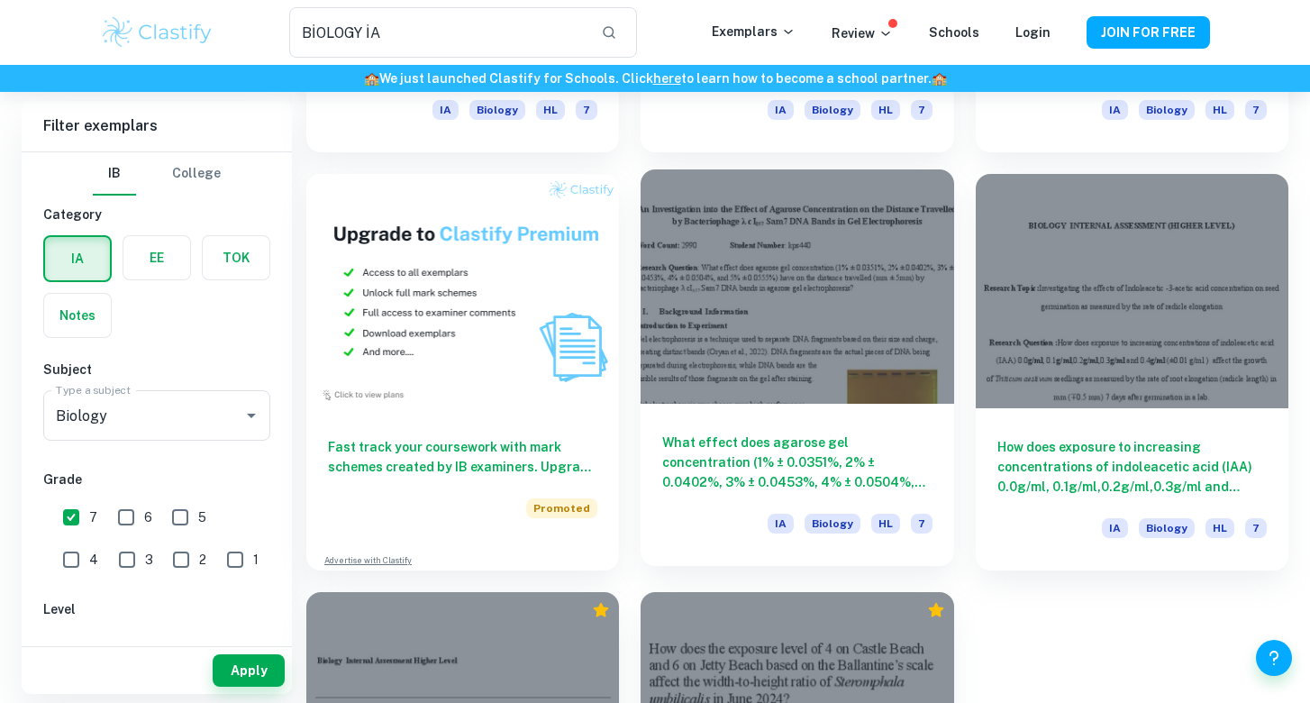
scroll to position [865, 0]
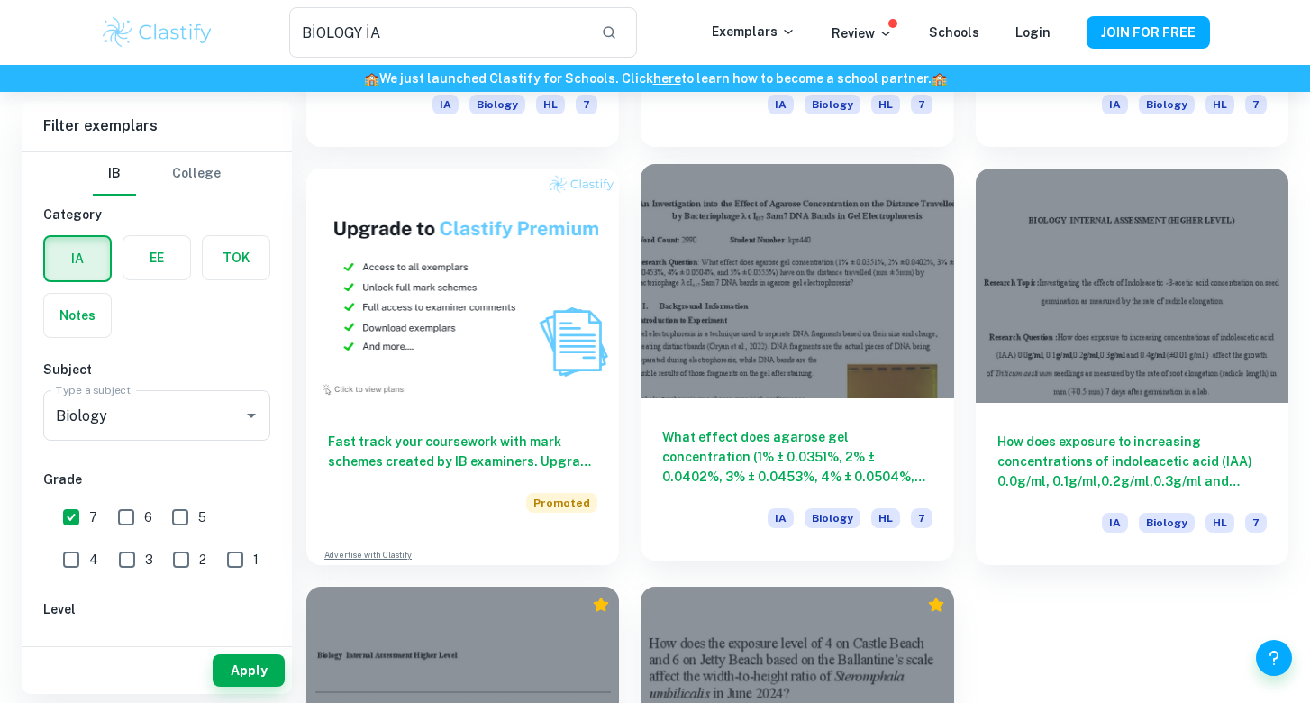
click at [751, 315] on div at bounding box center [797, 281] width 313 height 234
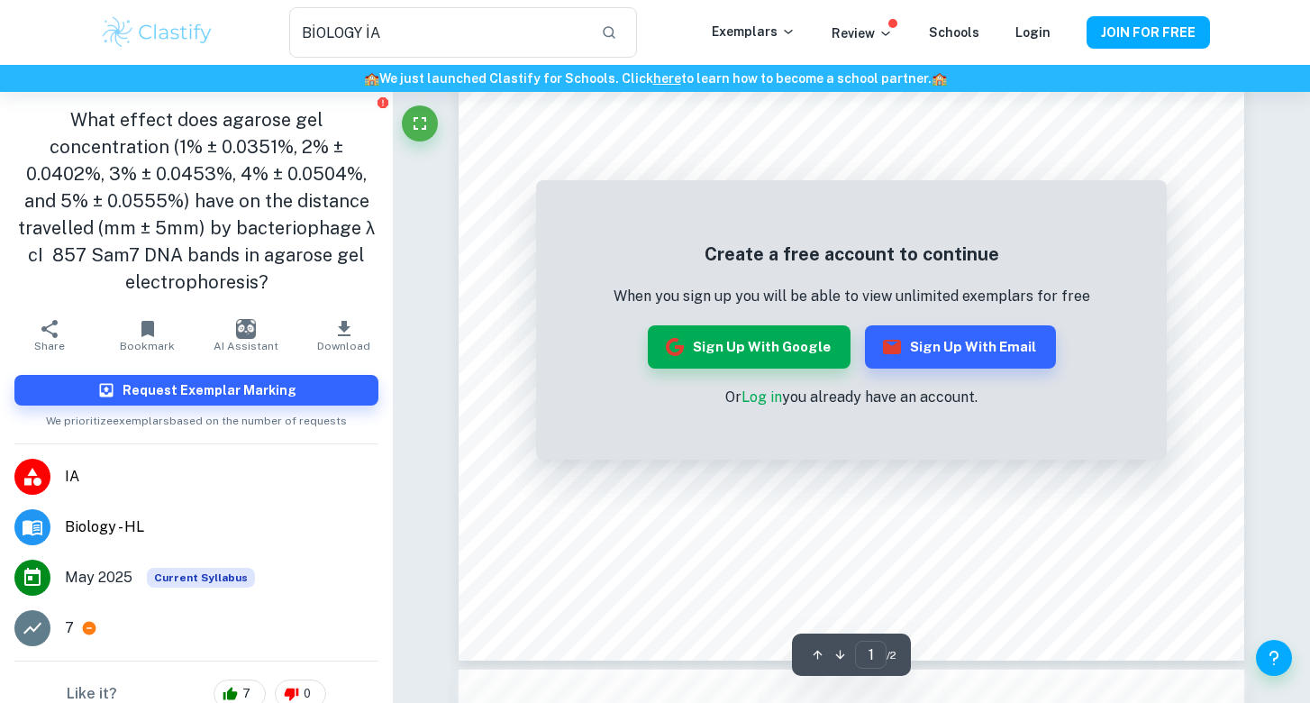
scroll to position [472, 0]
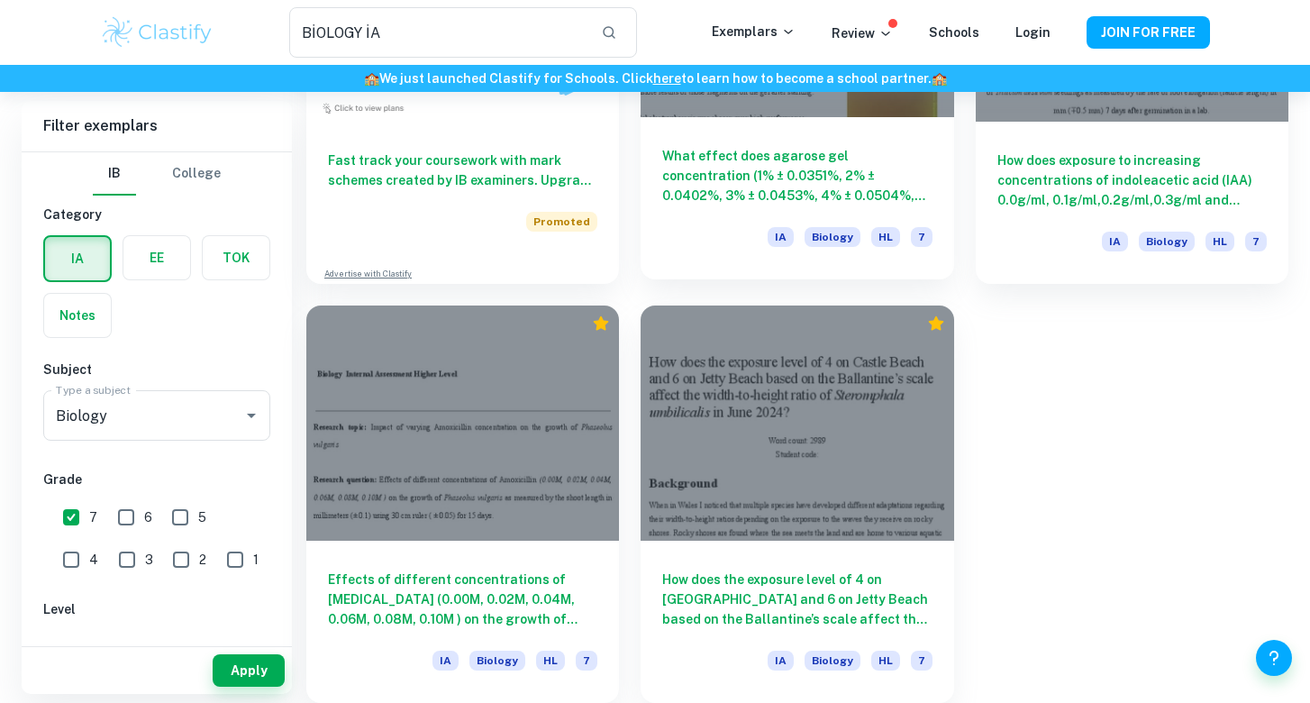
scroll to position [1146, 0]
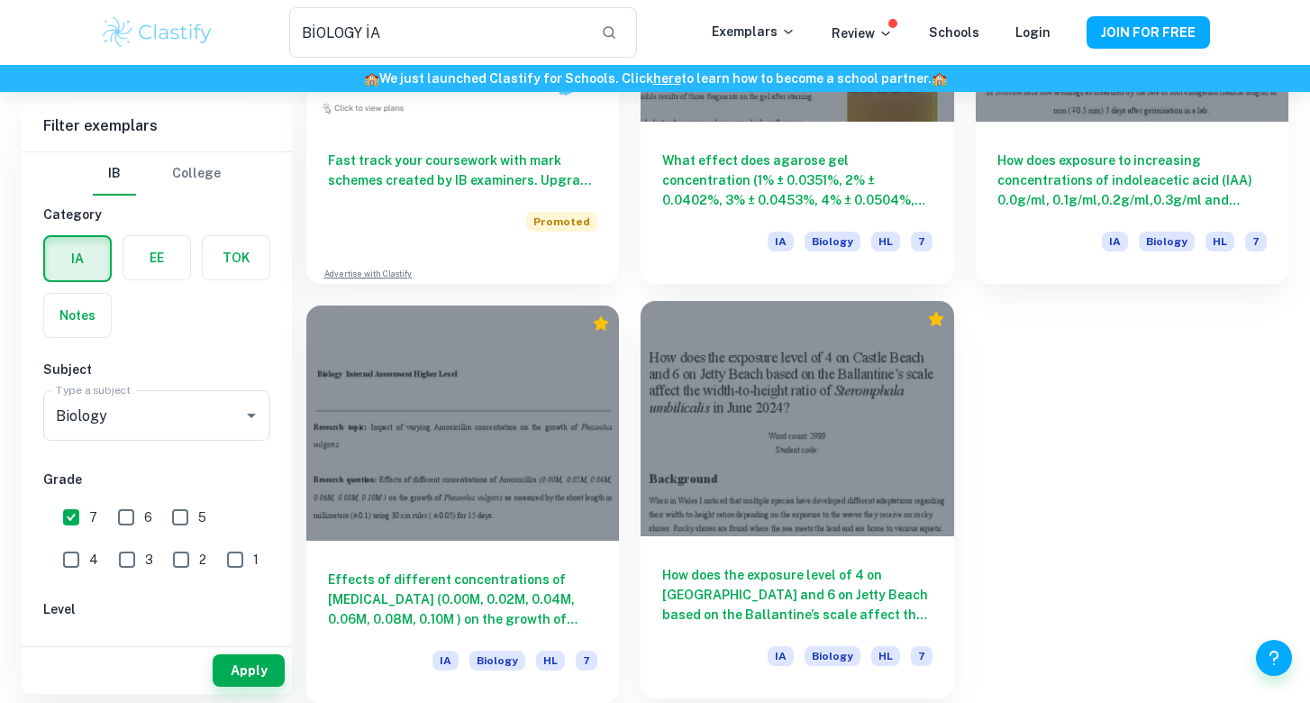
click at [714, 446] on div at bounding box center [797, 418] width 313 height 234
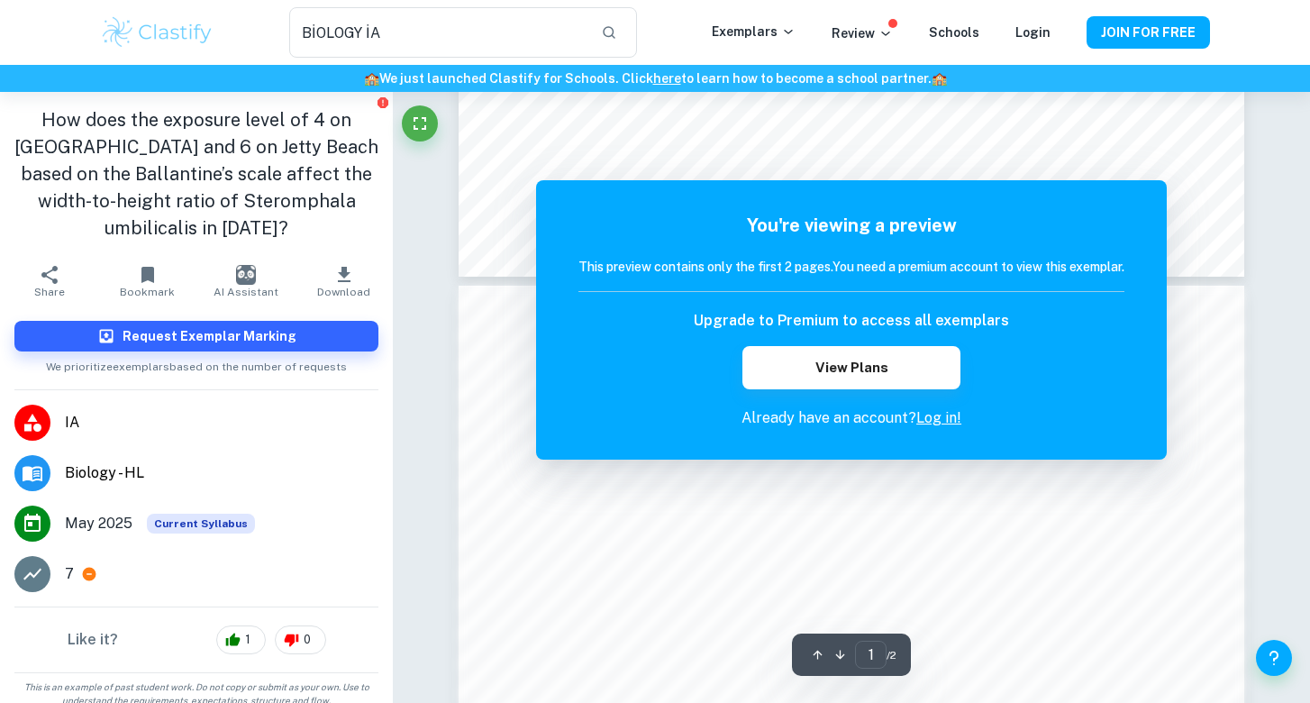
scroll to position [947, 0]
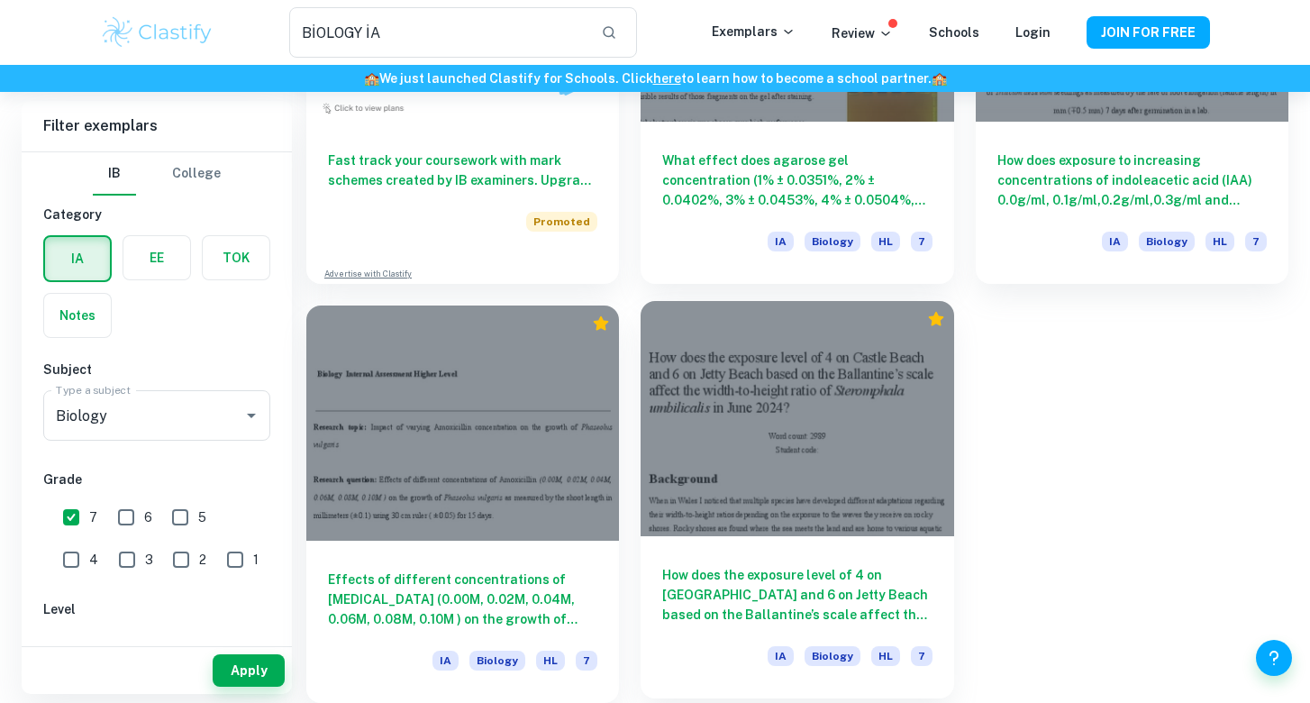
scroll to position [1146, 0]
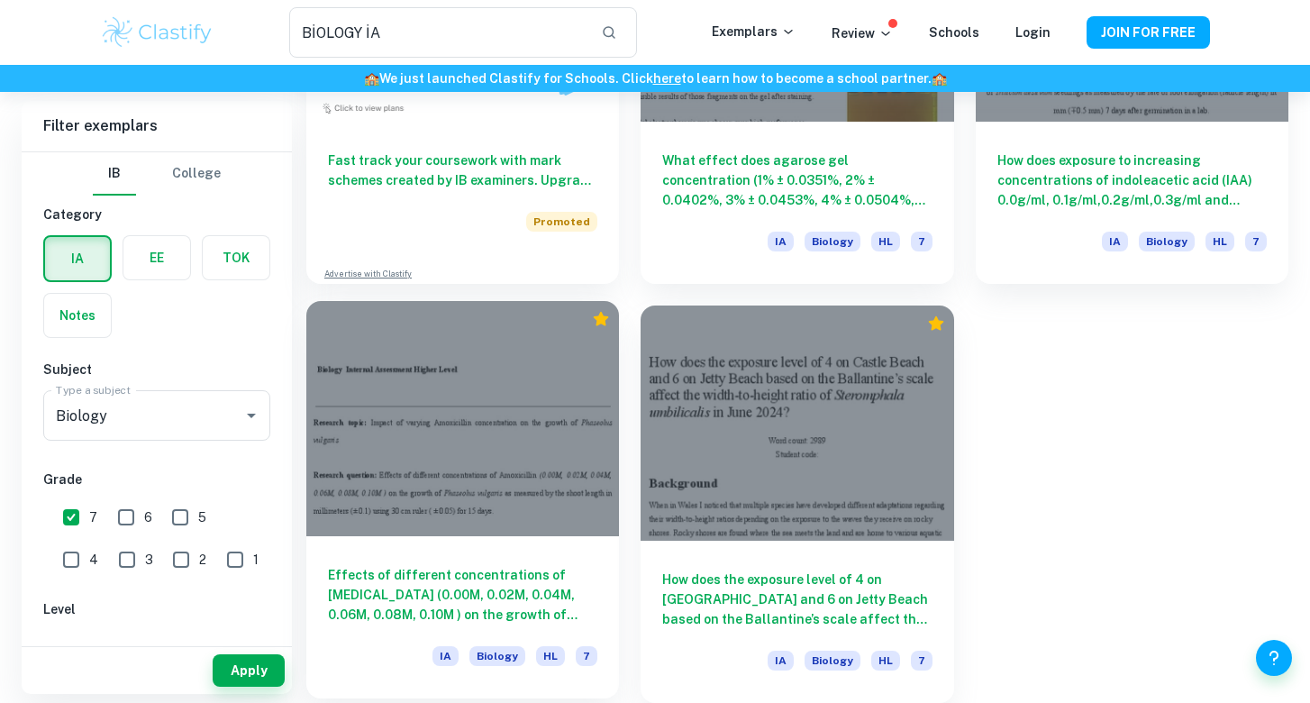
click at [488, 430] on div at bounding box center [462, 418] width 313 height 234
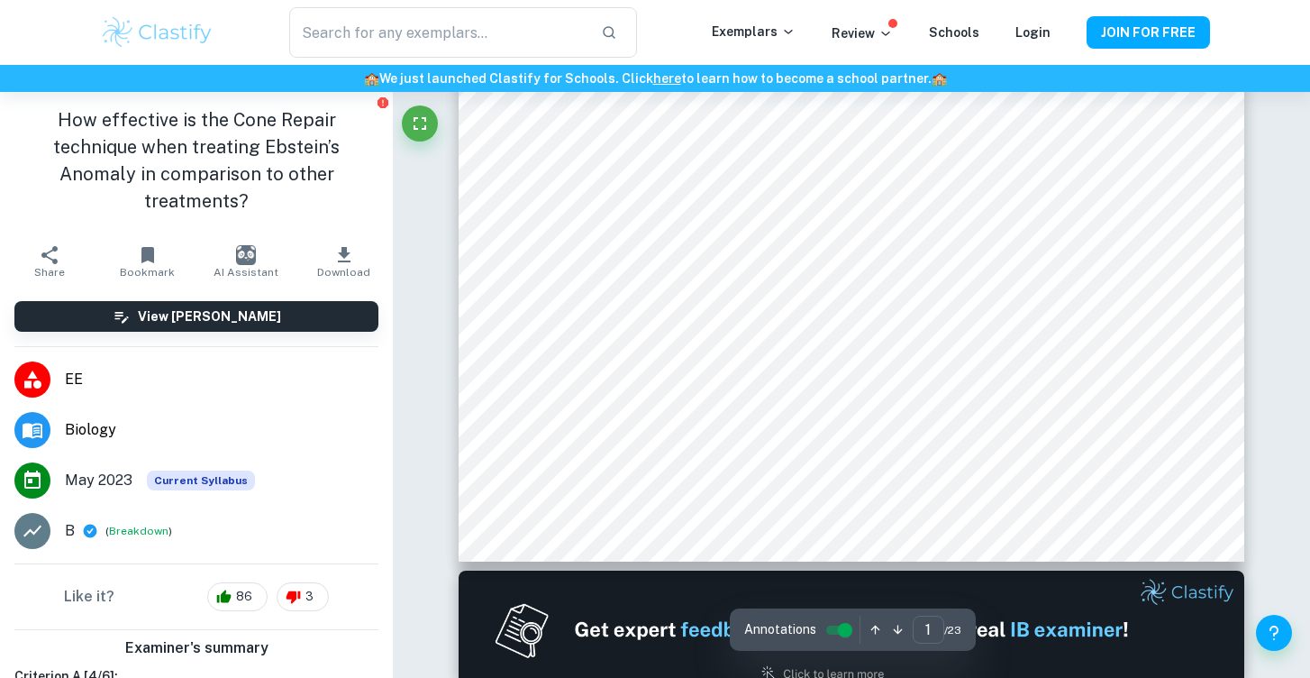
scroll to position [567, 0]
